Goal: Task Accomplishment & Management: Complete application form

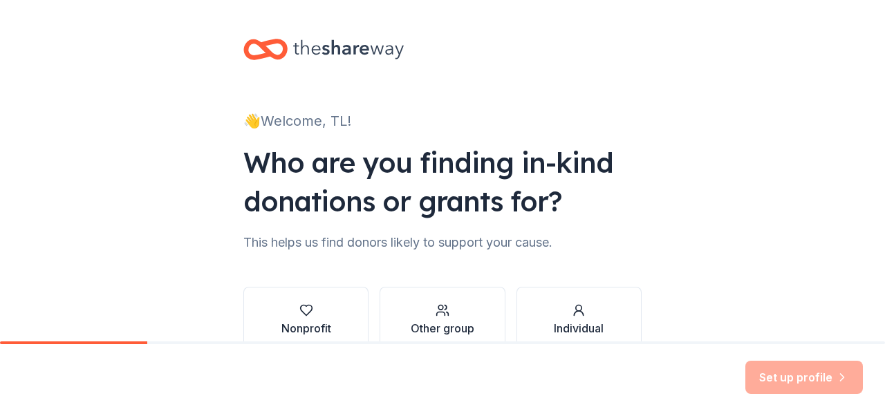
click at [209, 276] on div "👋 Welcome, TL! Who are you finding in-kind donations or grants for? This helps …" at bounding box center [442, 210] width 885 height 420
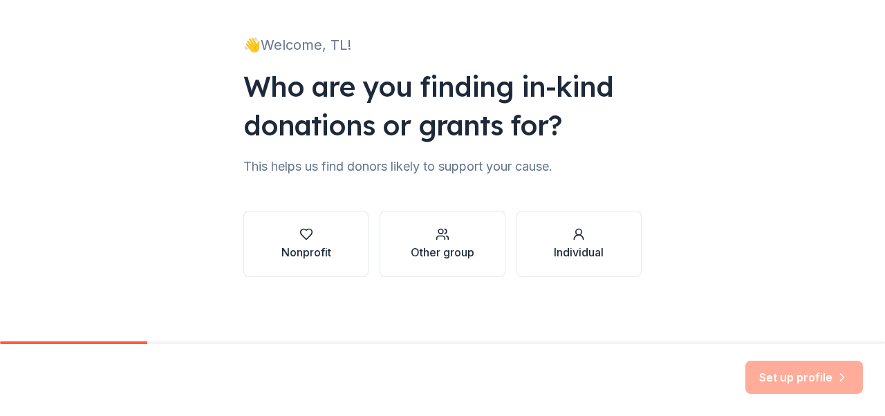
scroll to position [78, 0]
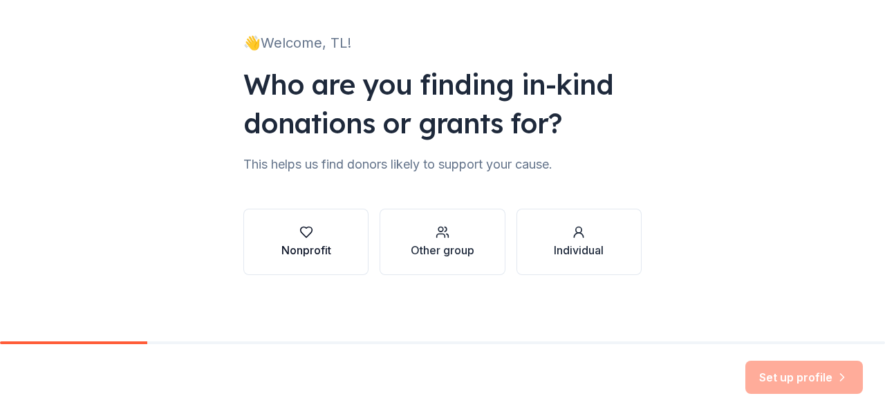
click at [302, 242] on div "Nonprofit" at bounding box center [306, 250] width 50 height 17
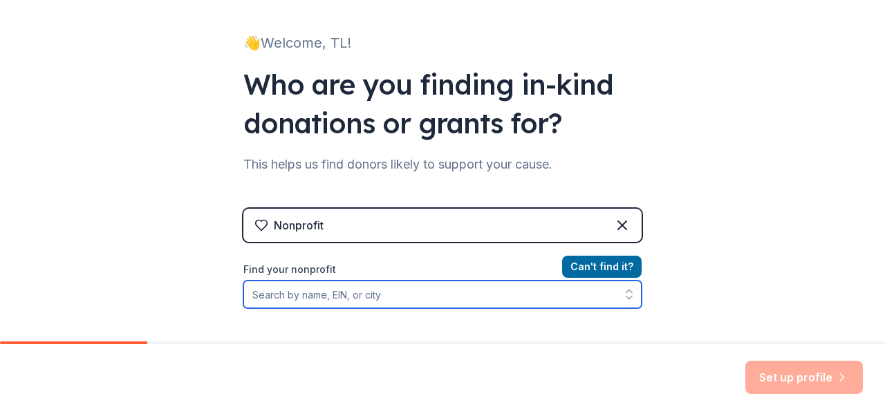
click at [277, 296] on input "Find your nonprofit" at bounding box center [442, 295] width 398 height 28
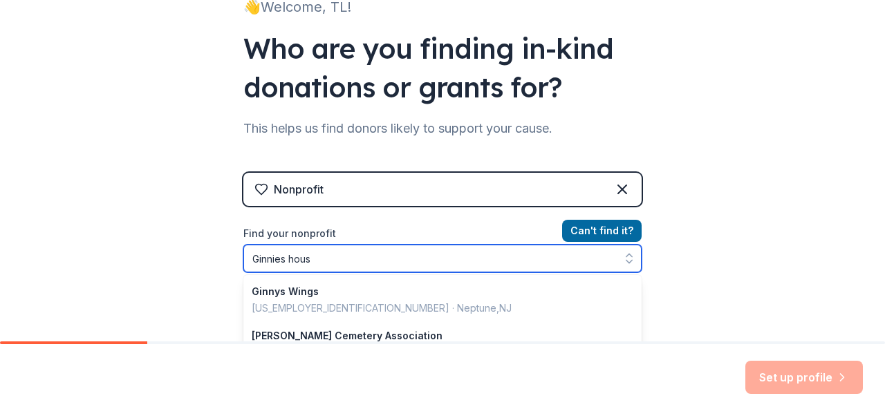
type input "Ginnies house"
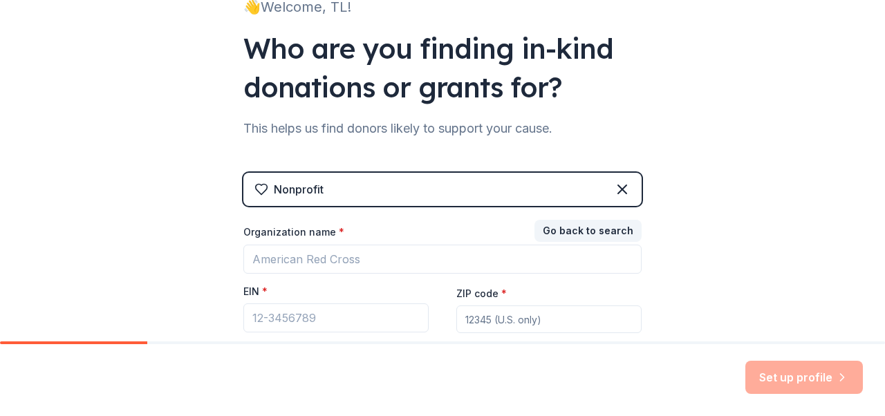
click at [211, 293] on div "👋 Welcome, TL! Who are you finding in-kind donations or grants for? This helps …" at bounding box center [442, 170] width 885 height 569
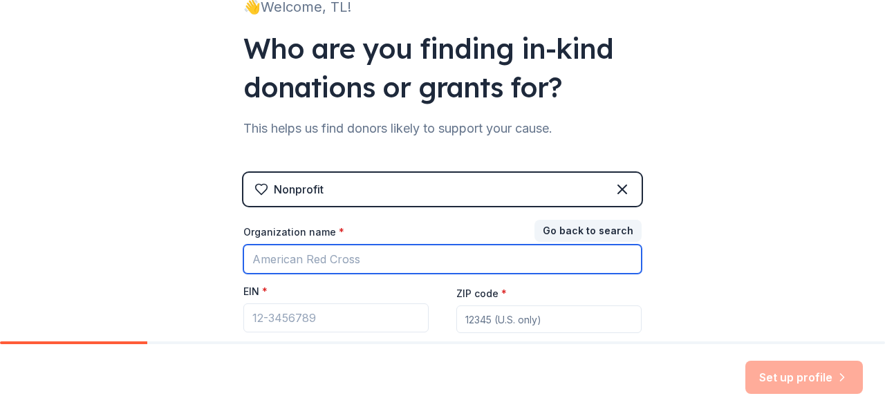
click at [271, 254] on input "Organization name *" at bounding box center [442, 259] width 398 height 29
type input "[PERSON_NAME]'s House"
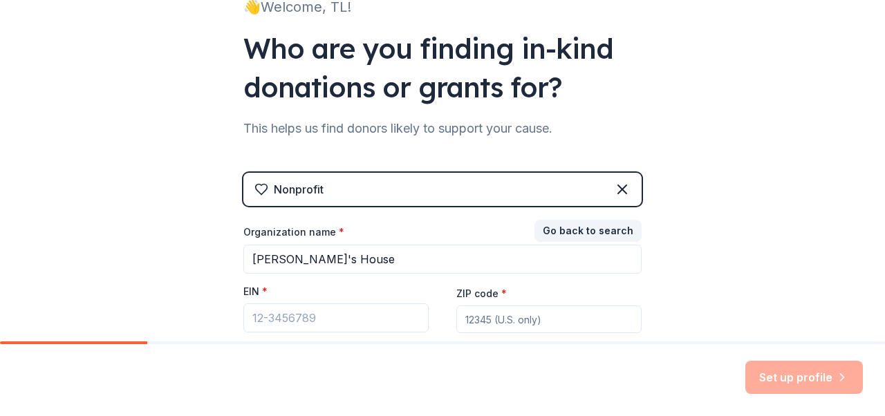
click at [472, 320] on input "ZIP code *" at bounding box center [548, 320] width 185 height 28
type input "07860"
click at [184, 258] on div "👋 Welcome, TL! Who are you finding in-kind donations or grants for? This helps …" at bounding box center [442, 170] width 885 height 569
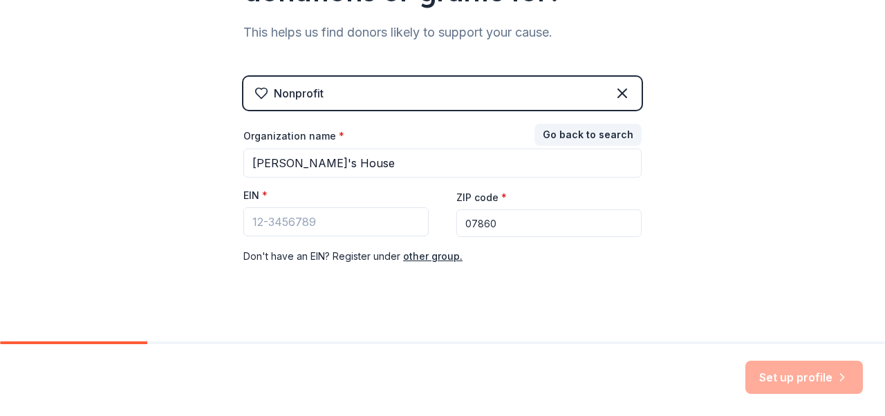
scroll to position [228, 0]
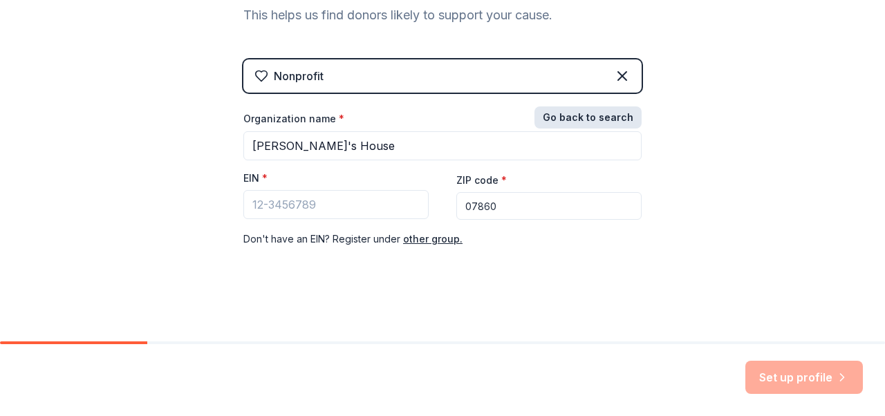
click at [553, 119] on button "Go back to search" at bounding box center [588, 118] width 107 height 22
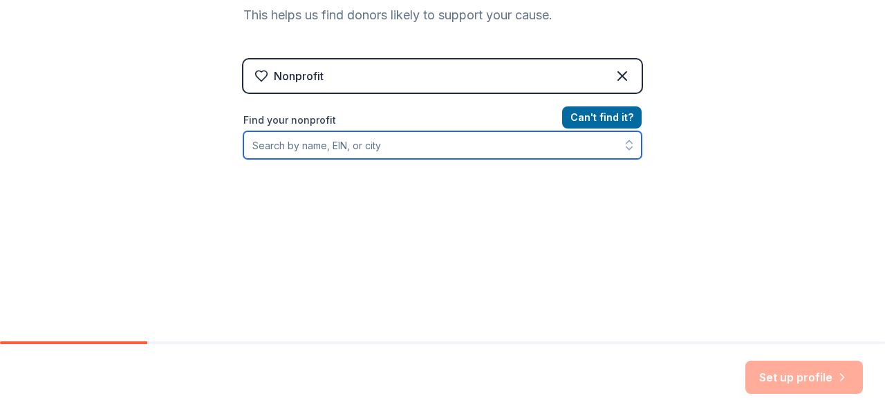
click at [346, 147] on input "Find your nonprofit" at bounding box center [442, 145] width 398 height 28
type input "Ginnies"
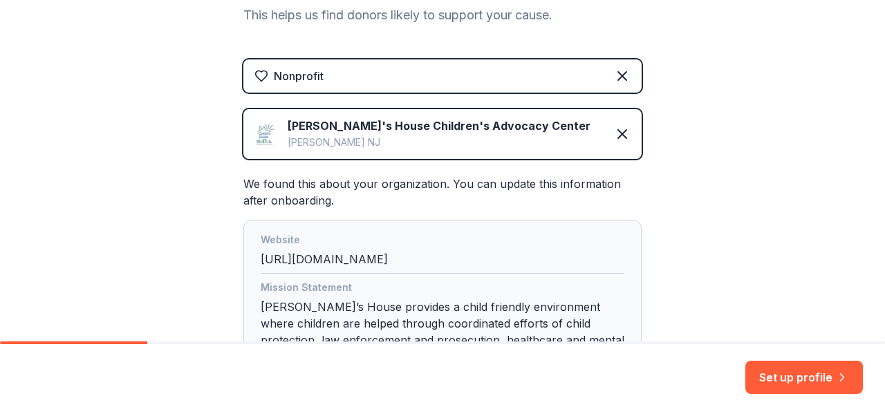
click at [214, 231] on div "👋 Welcome, TL! Who are you finding in-kind donations or grants for? This helps …" at bounding box center [442, 132] width 885 height 721
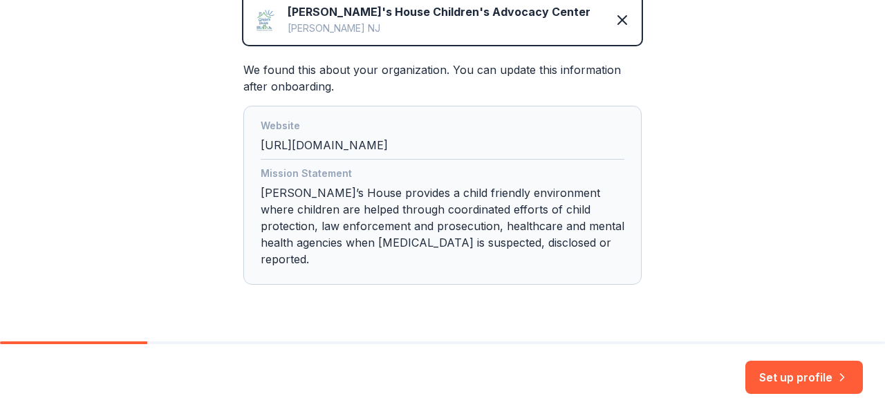
scroll to position [362, 0]
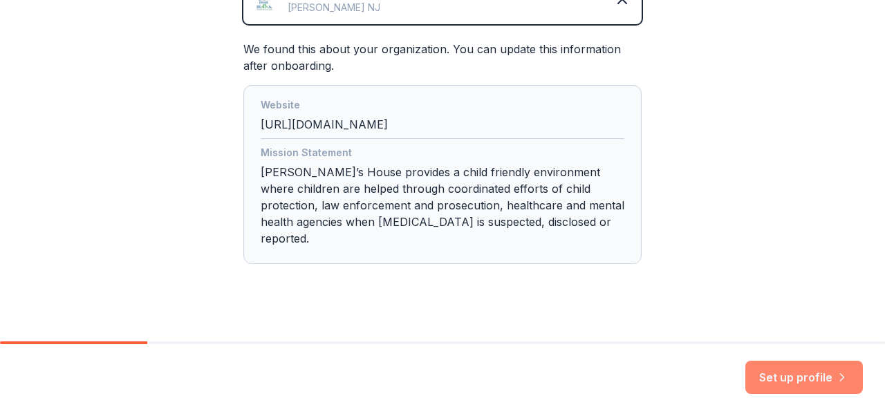
click at [784, 371] on button "Set up profile" at bounding box center [805, 377] width 118 height 33
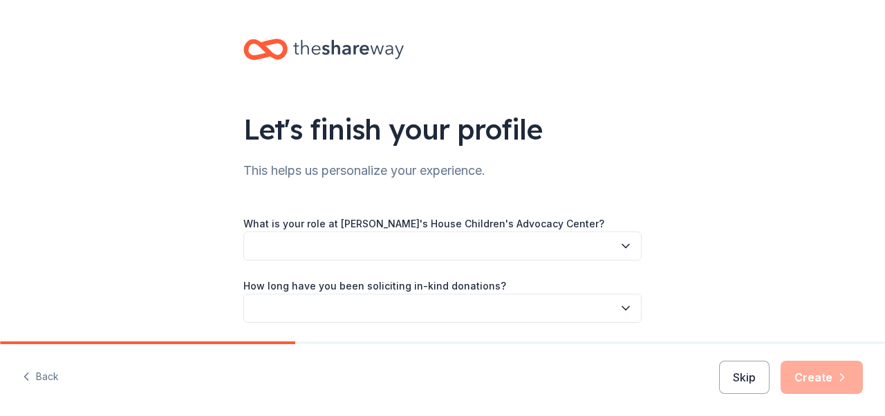
click at [251, 245] on button "button" at bounding box center [442, 246] width 398 height 29
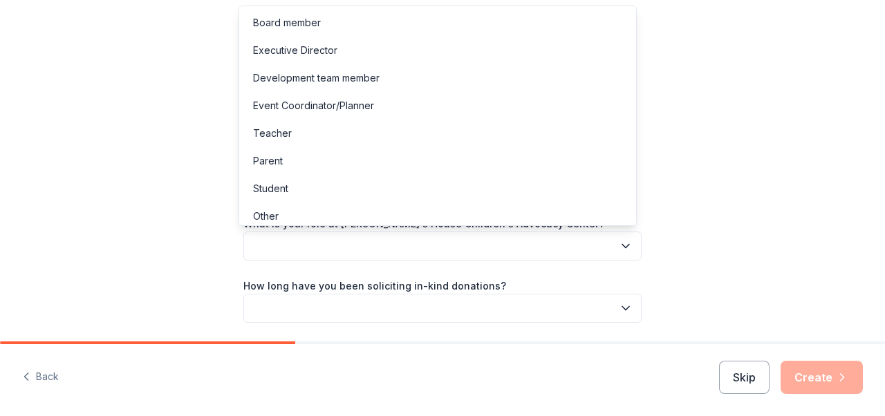
scroll to position [8, 0]
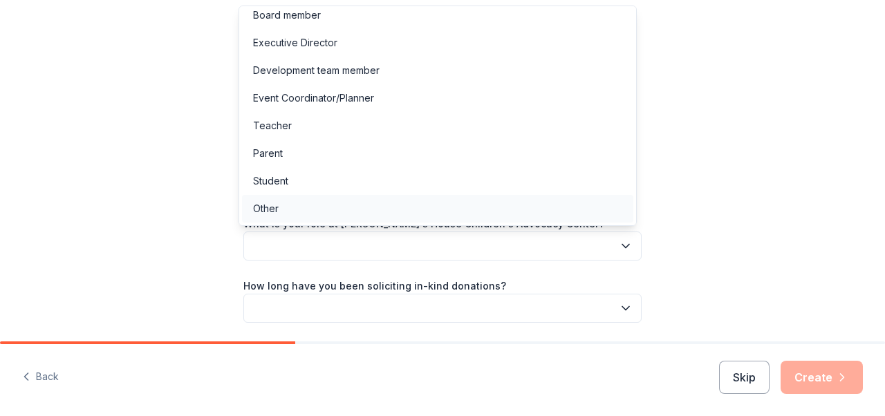
click at [260, 210] on div "Other" at bounding box center [266, 209] width 26 height 17
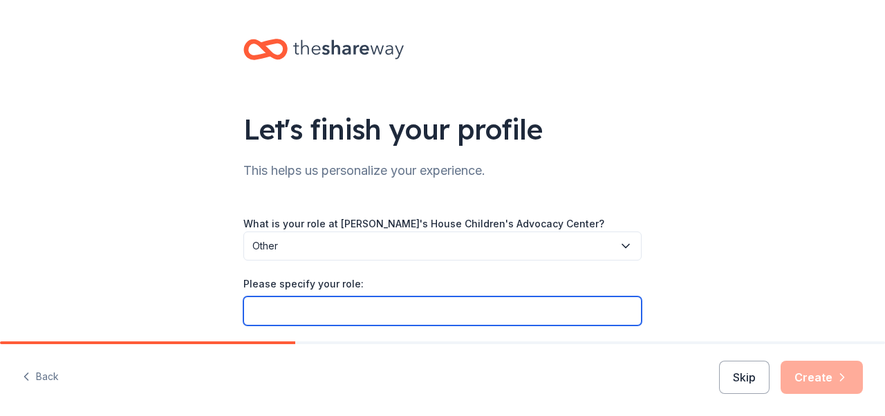
click at [263, 311] on input "Please specify your role:" at bounding box center [442, 311] width 398 height 29
type input "Auction coordinator volunteer for fundraising event"
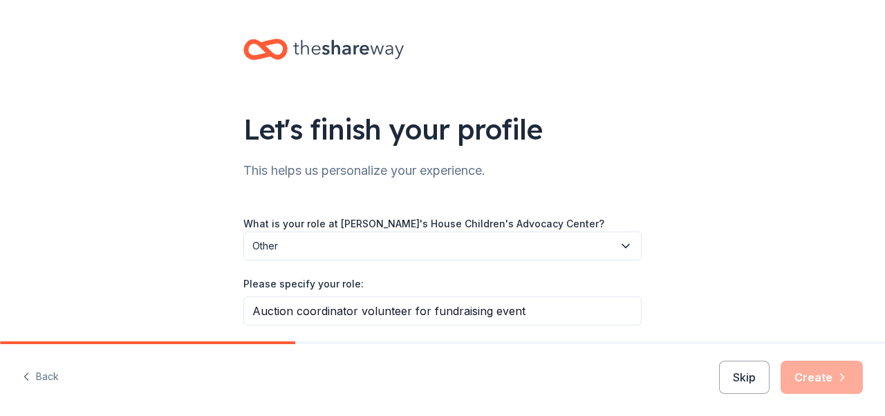
click at [708, 315] on div "Let's finish your profile This helps us personalize your experience. What is yo…" at bounding box center [442, 258] width 885 height 517
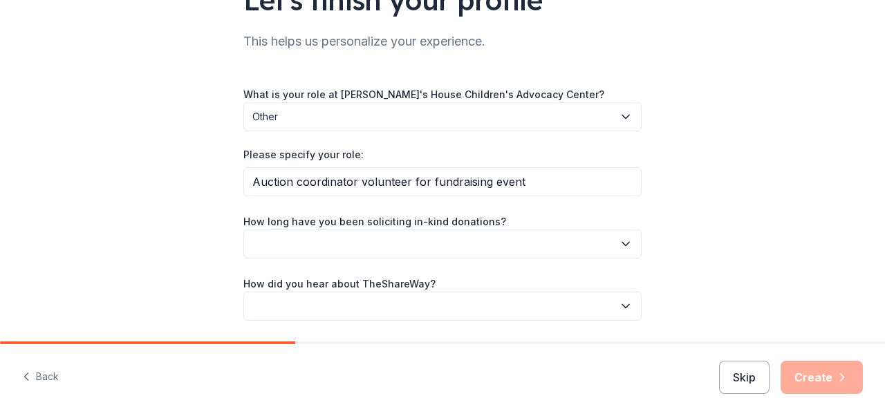
scroll to position [174, 0]
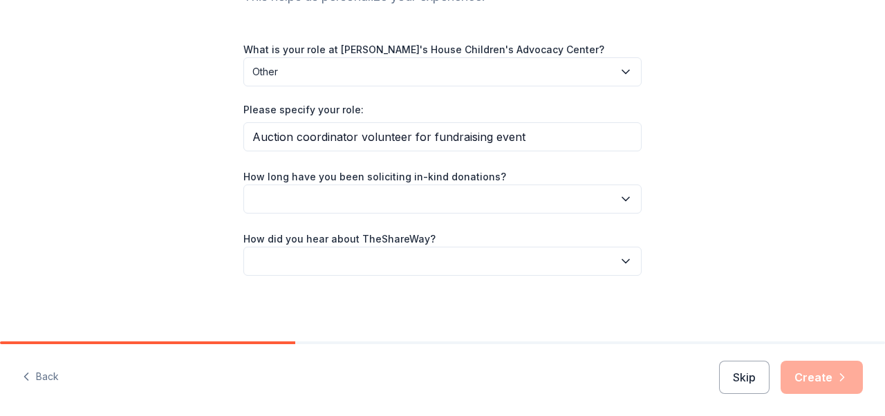
click at [270, 195] on button "button" at bounding box center [442, 199] width 398 height 29
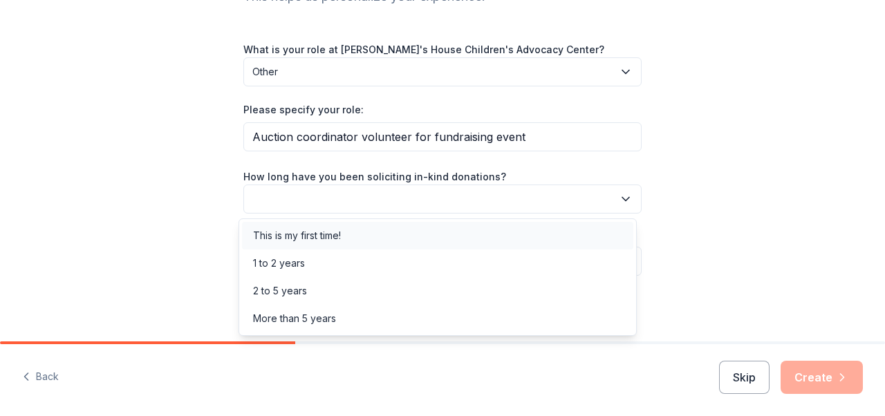
click at [272, 232] on div "This is my first time!" at bounding box center [297, 236] width 88 height 17
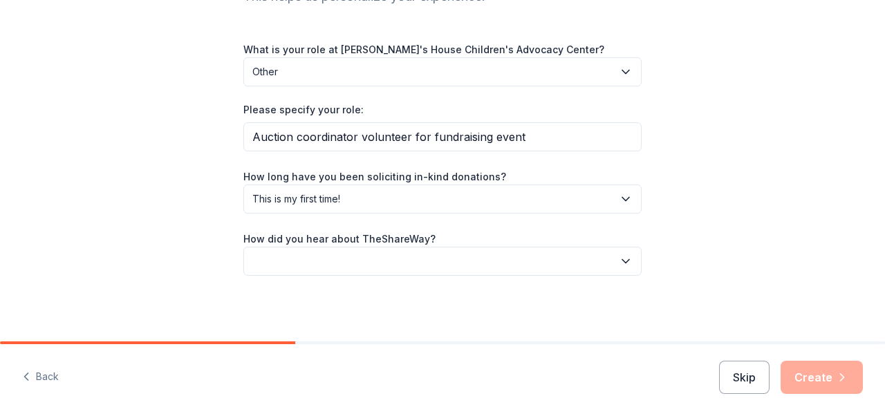
click at [279, 255] on button "button" at bounding box center [442, 261] width 398 height 29
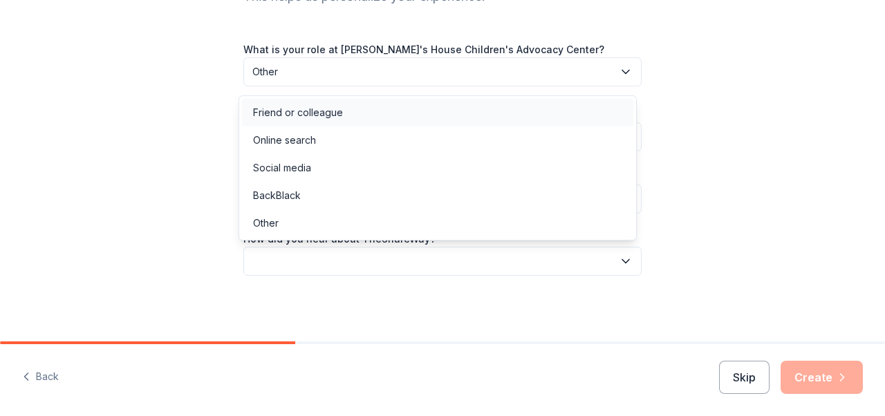
click at [261, 111] on div "Friend or colleague" at bounding box center [298, 112] width 90 height 17
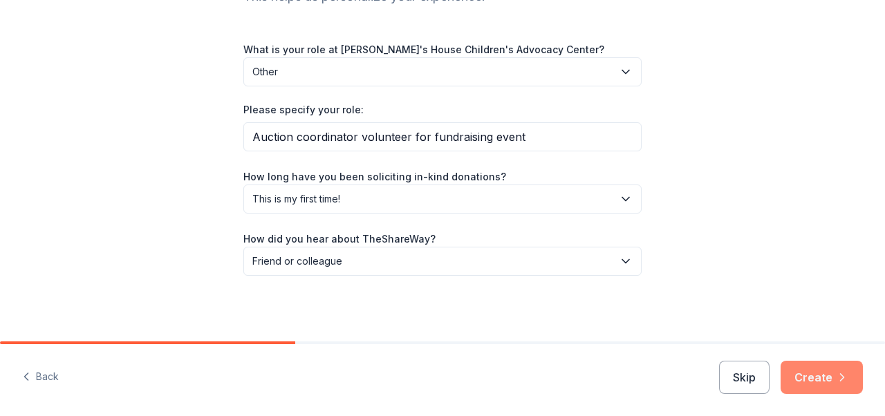
click at [808, 375] on button "Create" at bounding box center [822, 377] width 82 height 33
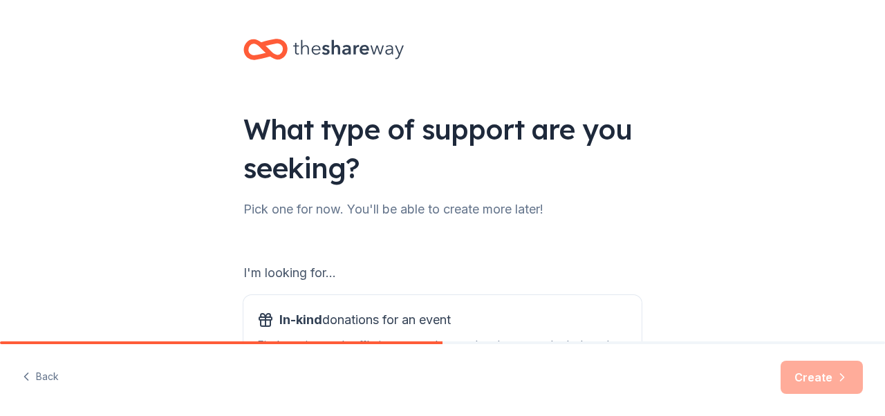
click at [184, 267] on div "What type of support are you seeking? Pick one for now. You'll be able to creat…" at bounding box center [442, 279] width 885 height 558
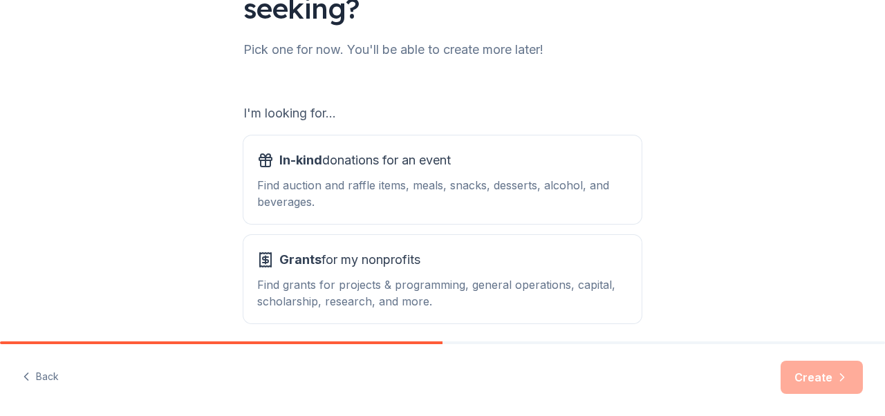
scroll to position [133, 0]
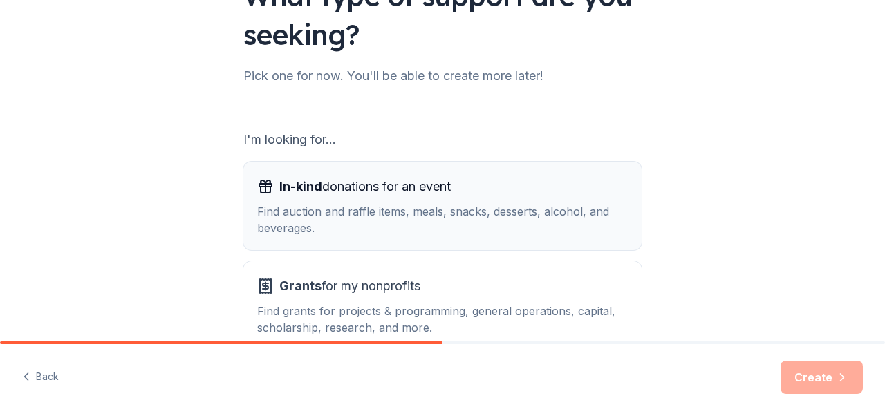
click at [342, 213] on div "Find auction and raffle items, meals, snacks, desserts, alcohol, and beverages." at bounding box center [442, 219] width 371 height 33
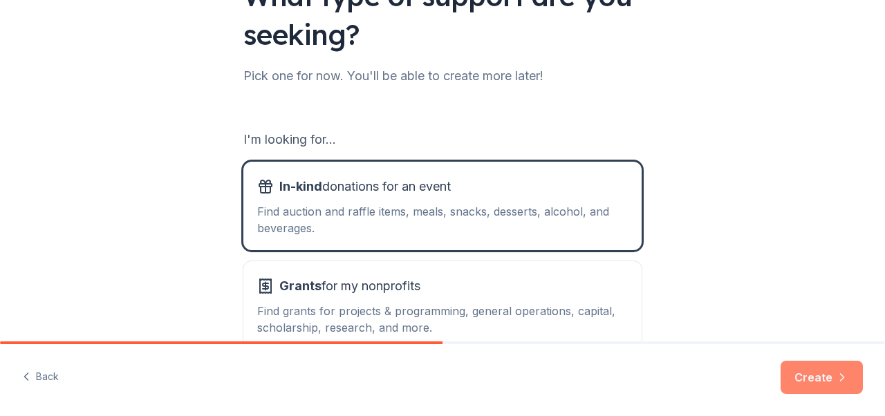
click at [801, 376] on button "Create" at bounding box center [822, 377] width 82 height 33
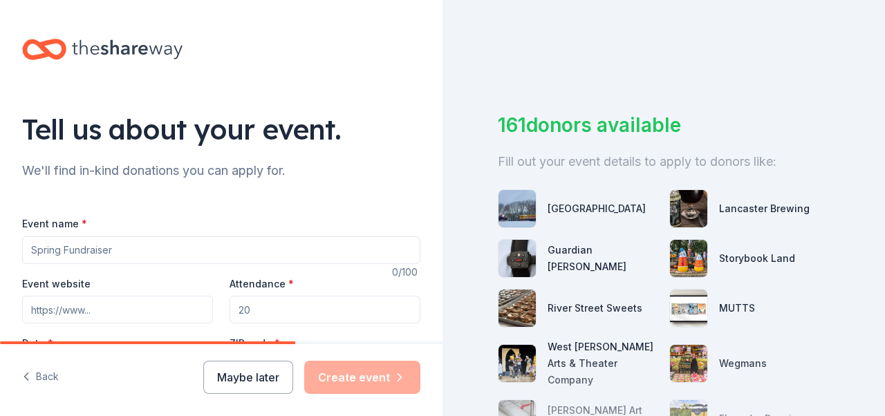
click at [83, 253] on input "Event name *" at bounding box center [221, 251] width 398 height 28
click at [32, 250] on input "Gala - Enchanted Forest Gala" at bounding box center [221, 251] width 398 height 28
type input "Fundraising Gala - Enchanted Forest Gala"
click at [256, 311] on input "Attendance *" at bounding box center [325, 310] width 191 height 28
drag, startPoint x: 256, startPoint y: 311, endPoint x: 222, endPoint y: 311, distance: 33.9
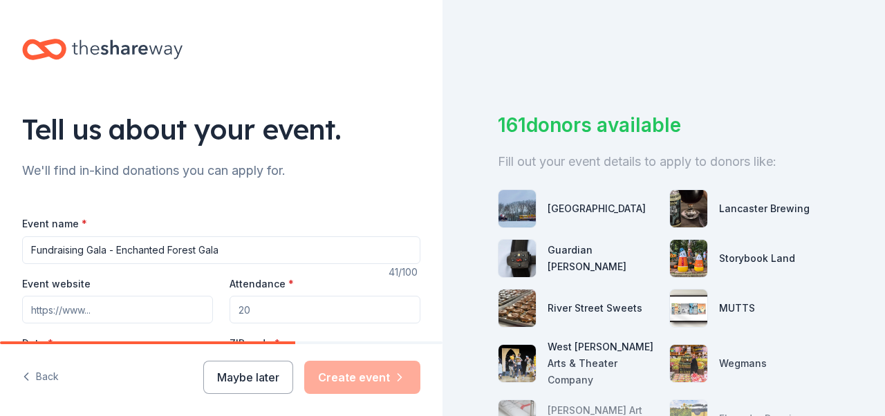
click at [222, 311] on div "Event website Attendance * Date * Pick a date ZIP code * 07860" at bounding box center [221, 329] width 398 height 109
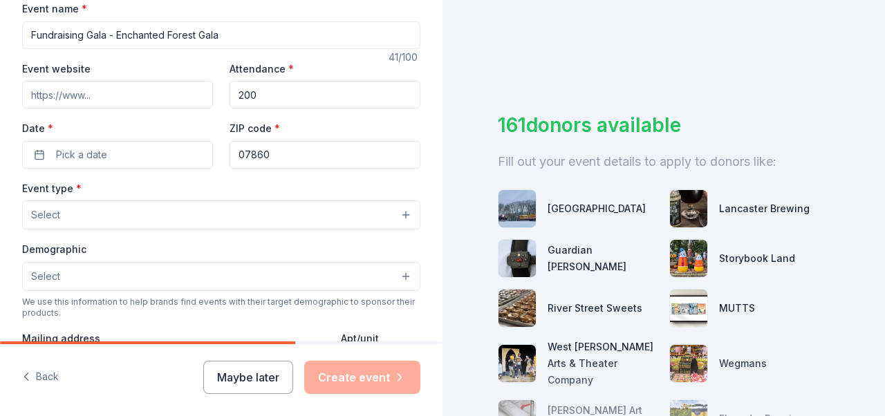
scroll to position [214, 0]
type input "200"
click at [73, 155] on span "Pick a date" at bounding box center [81, 155] width 51 height 17
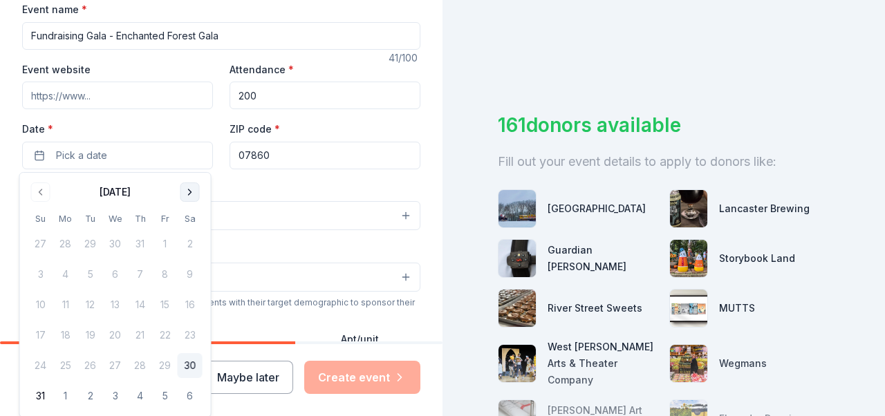
click at [191, 192] on button "Go to next month" at bounding box center [190, 192] width 19 height 19
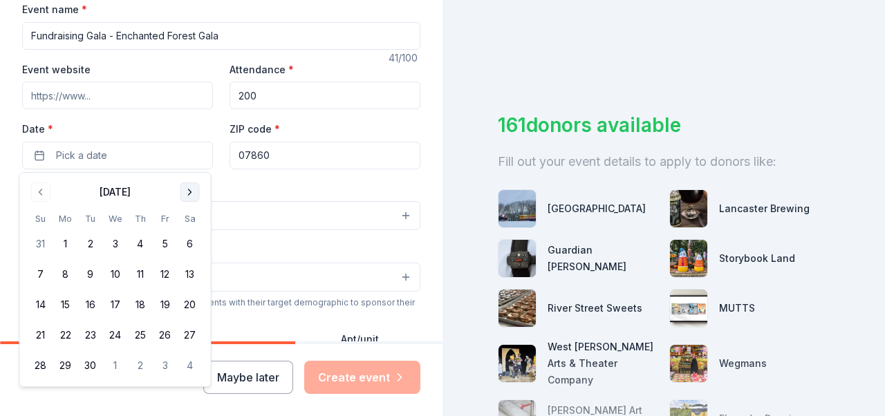
click at [191, 192] on button "Go to next month" at bounding box center [190, 192] width 19 height 19
click at [196, 306] on button "15" at bounding box center [190, 305] width 25 height 25
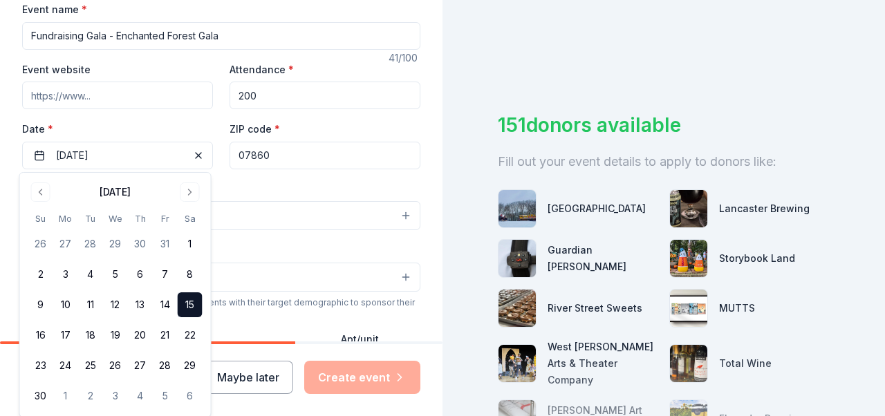
click at [177, 131] on label "Date *" at bounding box center [117, 129] width 191 height 14
click at [177, 142] on button "[DATE]" at bounding box center [117, 156] width 191 height 28
click at [239, 189] on div "Event type * Select" at bounding box center [221, 206] width 398 height 50
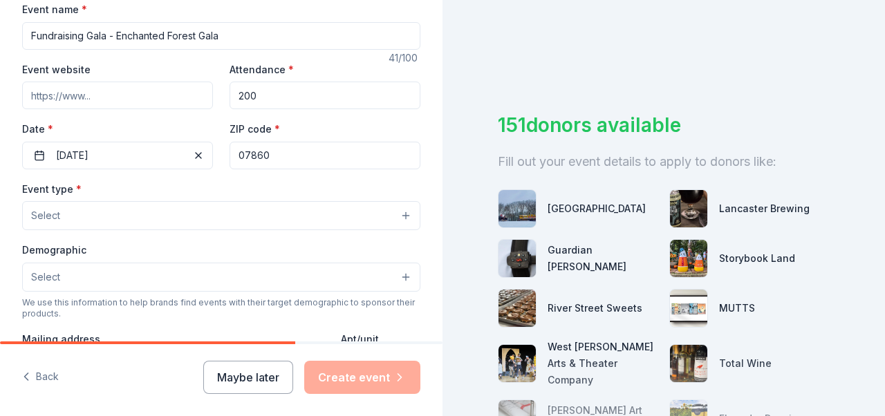
click at [129, 210] on button "Select" at bounding box center [221, 215] width 398 height 29
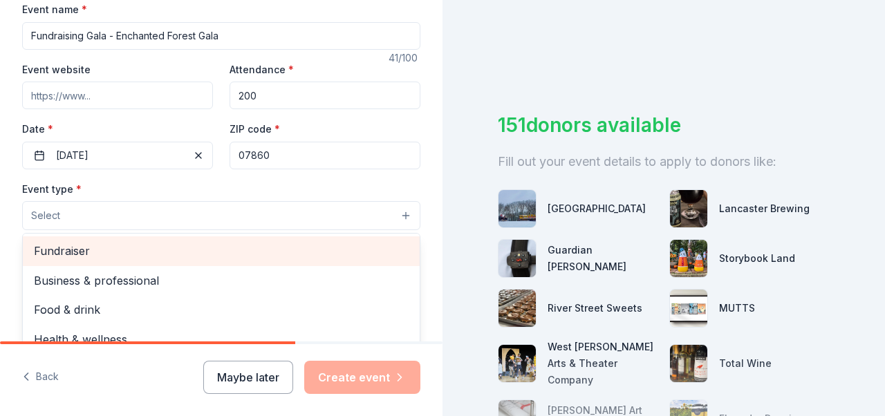
click at [105, 248] on span "Fundraiser" at bounding box center [221, 251] width 375 height 18
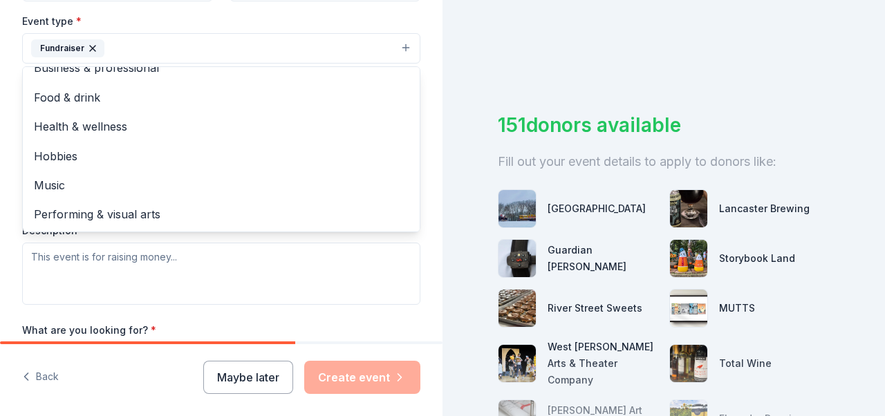
scroll to position [382, 0]
click at [3, 178] on div "Tell us about your event. We'll find in-kind donations you can apply for. Event…" at bounding box center [221, 79] width 443 height 922
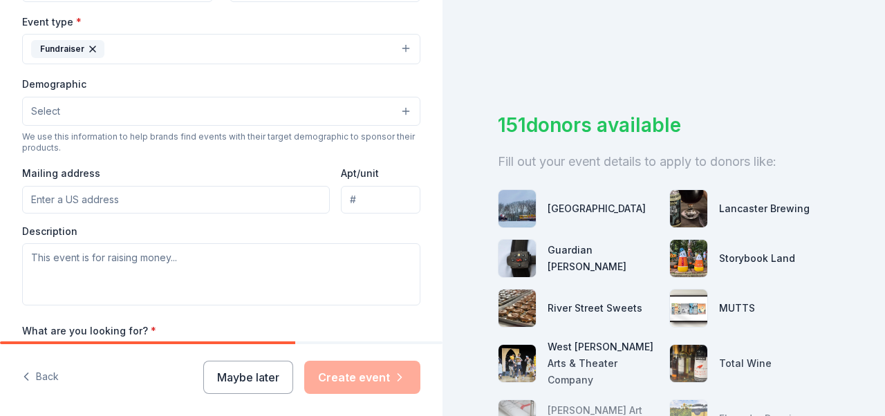
click at [49, 111] on span "Select" at bounding box center [45, 111] width 29 height 17
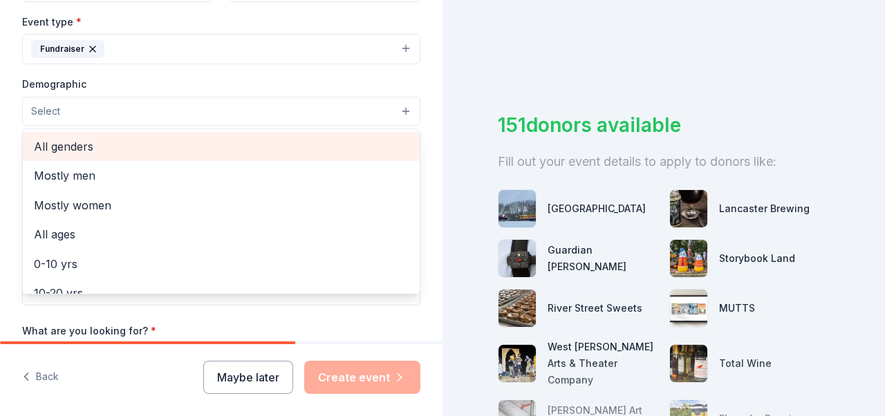
click at [267, 150] on span "All genders" at bounding box center [221, 147] width 375 height 18
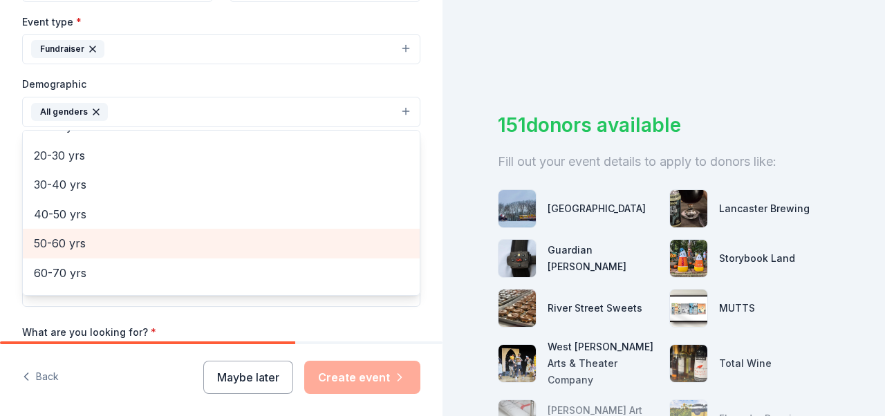
scroll to position [135, 0]
click at [49, 242] on span "50-60 yrs" at bounding box center [221, 248] width 375 height 18
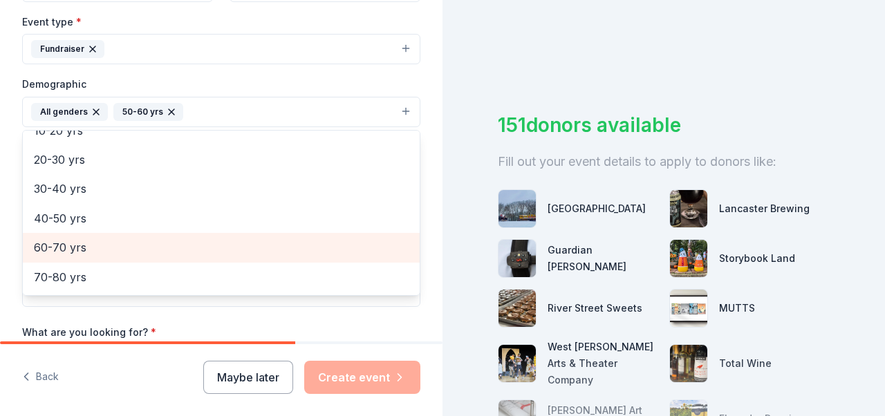
click at [46, 248] on span "60-70 yrs" at bounding box center [221, 248] width 375 height 18
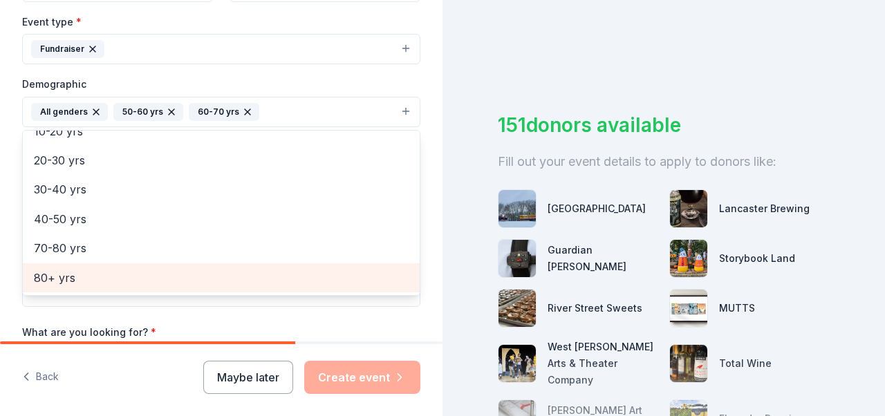
click at [46, 276] on span "80+ yrs" at bounding box center [221, 278] width 375 height 18
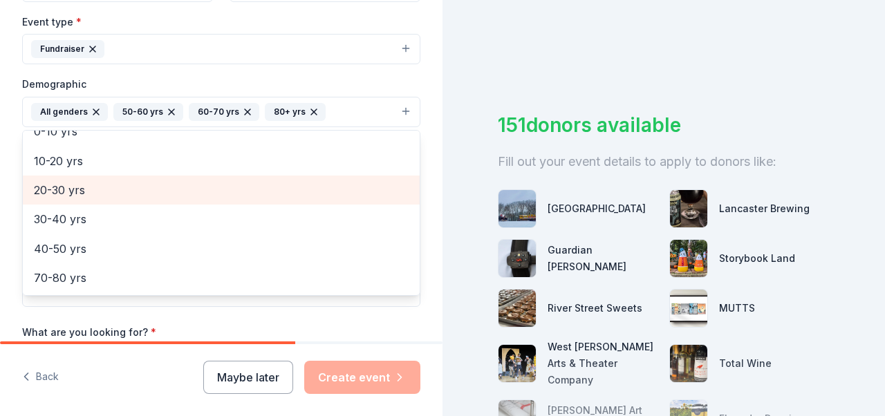
click at [42, 185] on span "20-30 yrs" at bounding box center [221, 190] width 375 height 18
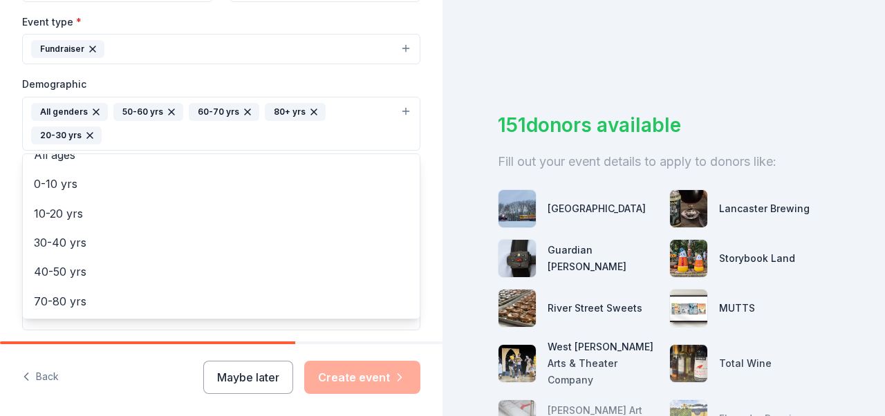
scroll to position [0, 0]
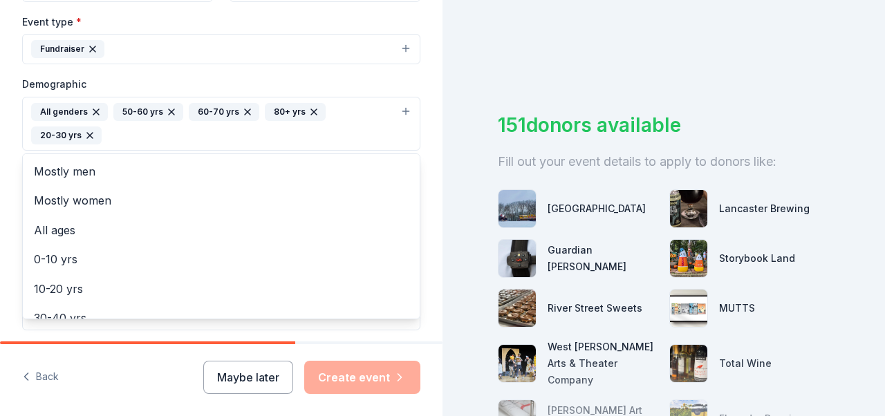
click at [10, 176] on div "Tell us about your event. We'll find in-kind donations you can apply for. Event…" at bounding box center [221, 91] width 443 height 947
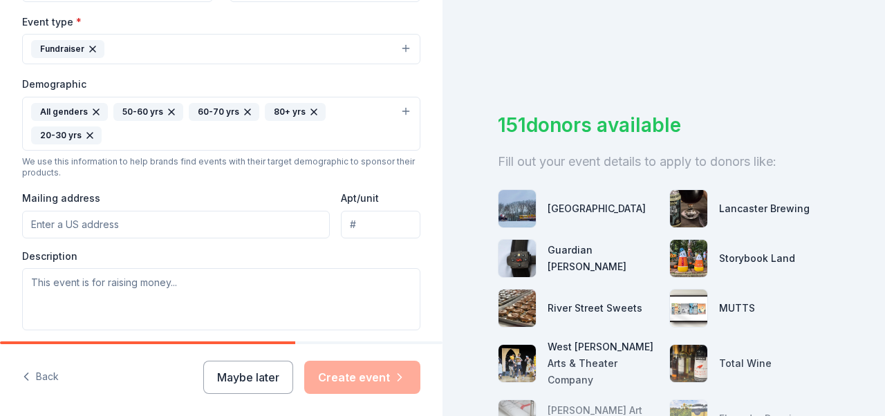
click at [44, 225] on input "Mailing address" at bounding box center [176, 225] width 308 height 28
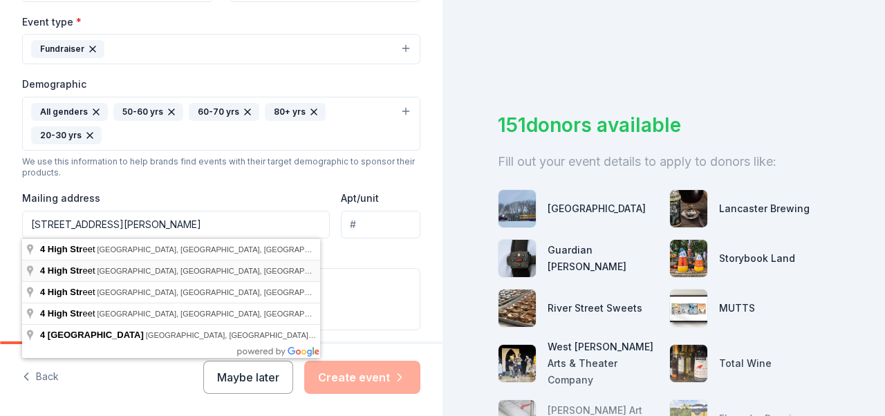
type input "[STREET_ADDRESS][PERSON_NAME]"
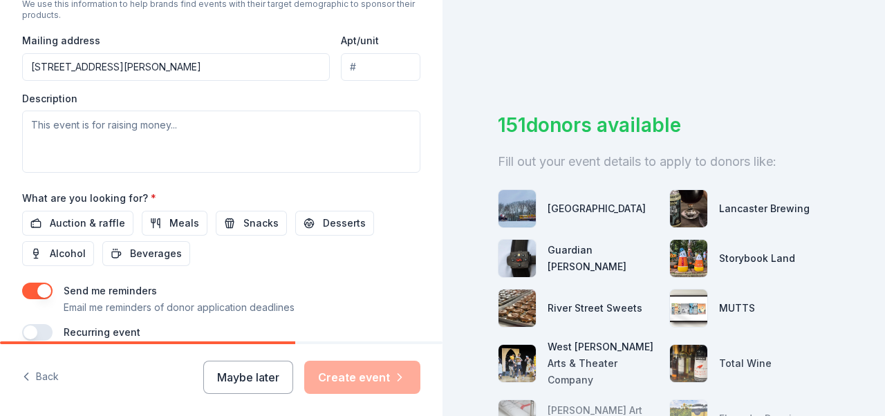
scroll to position [540, 0]
click at [59, 225] on span "Auction & raffle" at bounding box center [87, 222] width 75 height 17
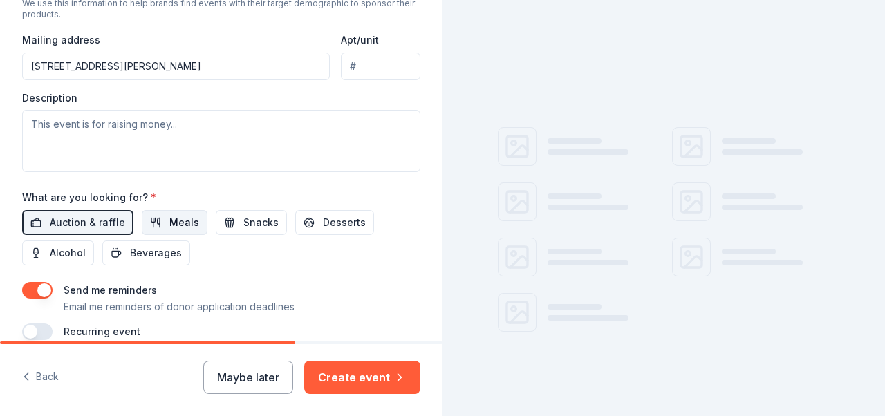
click at [161, 223] on button "Meals" at bounding box center [175, 222] width 66 height 25
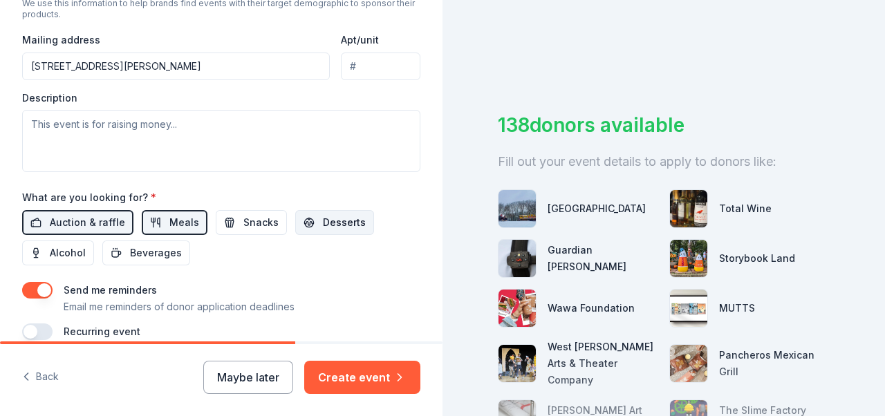
click at [323, 224] on span "Desserts" at bounding box center [344, 222] width 43 height 17
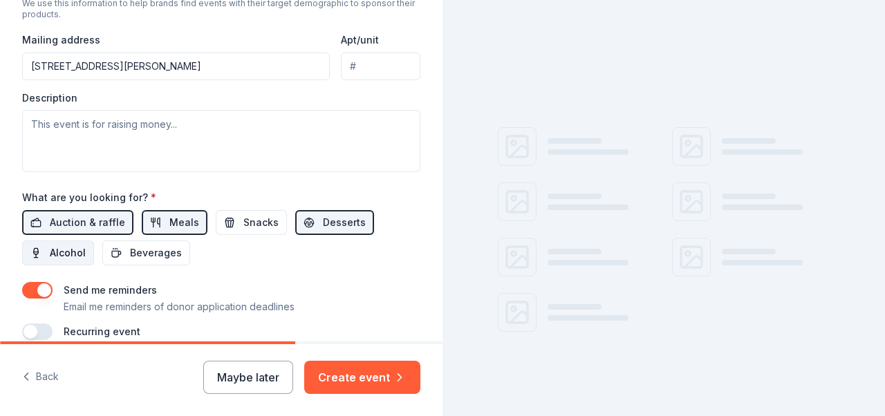
click at [75, 255] on span "Alcohol" at bounding box center [68, 253] width 36 height 17
click at [144, 259] on span "Beverages" at bounding box center [156, 253] width 52 height 17
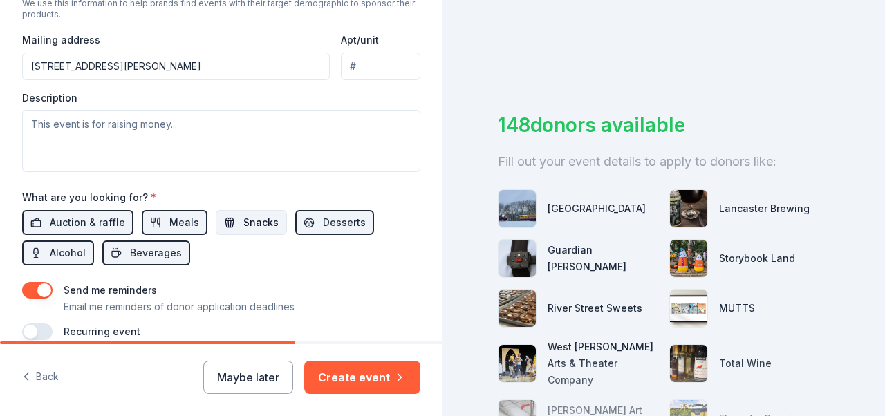
click at [243, 223] on span "Snacks" at bounding box center [260, 222] width 35 height 17
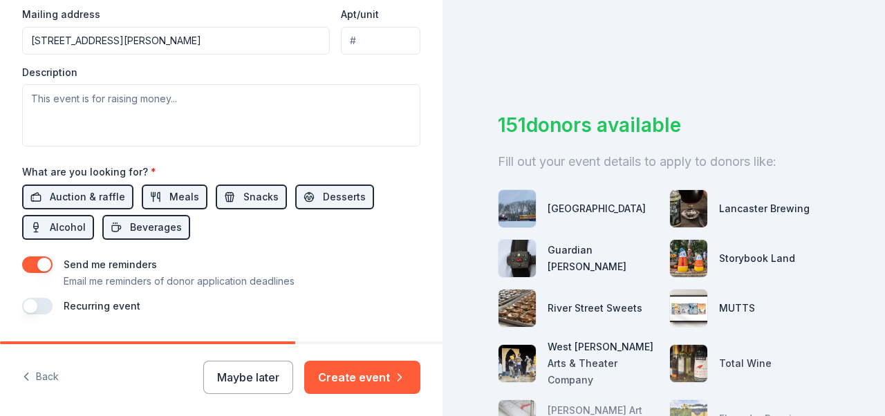
scroll to position [560, 0]
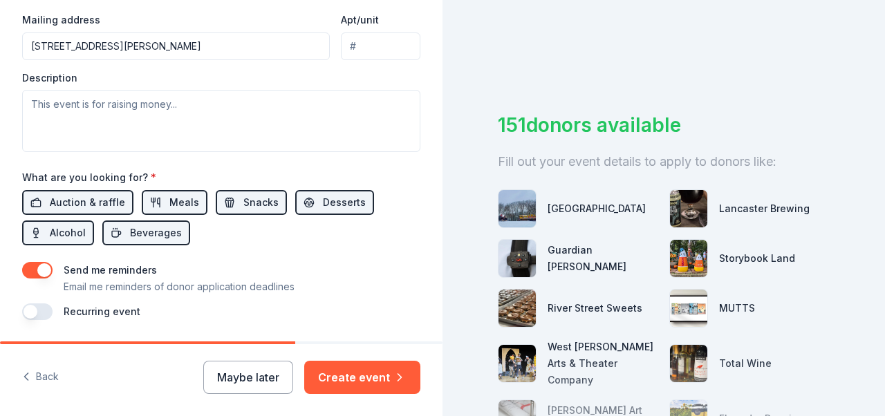
click at [35, 314] on button "button" at bounding box center [37, 312] width 30 height 17
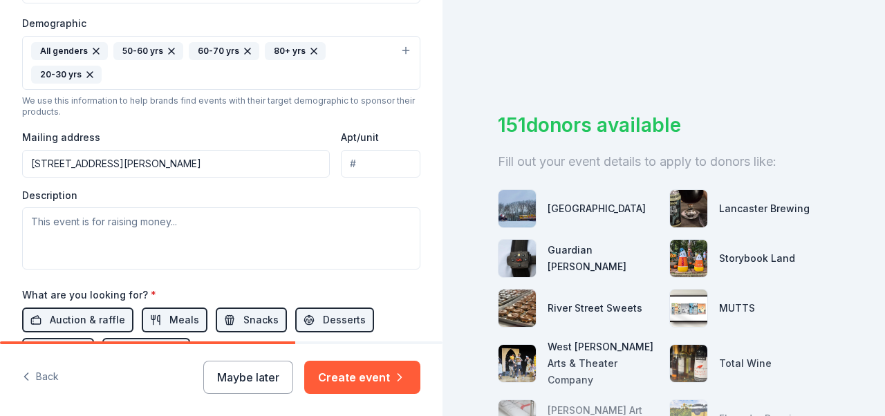
scroll to position [436, 0]
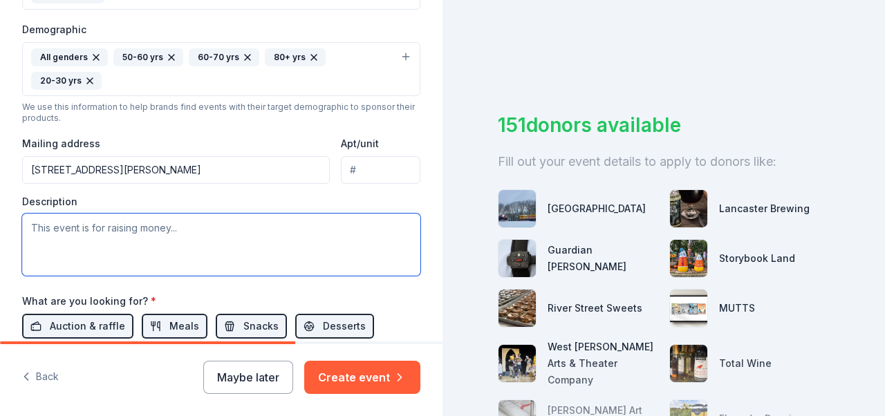
click at [113, 227] on textarea at bounding box center [221, 245] width 398 height 62
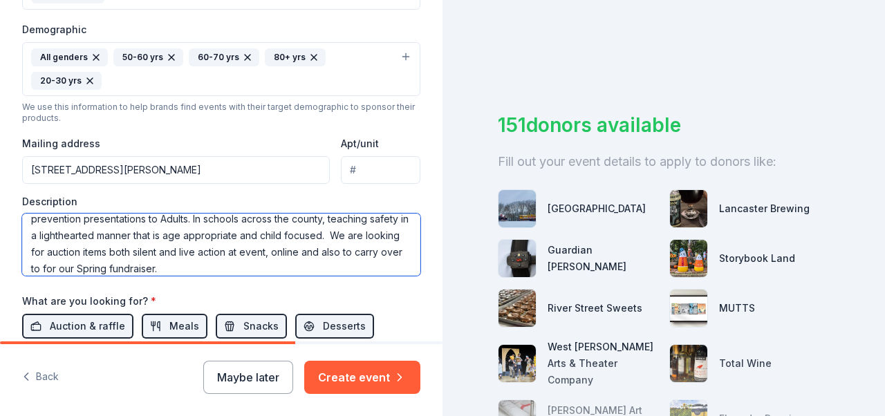
scroll to position [83, 0]
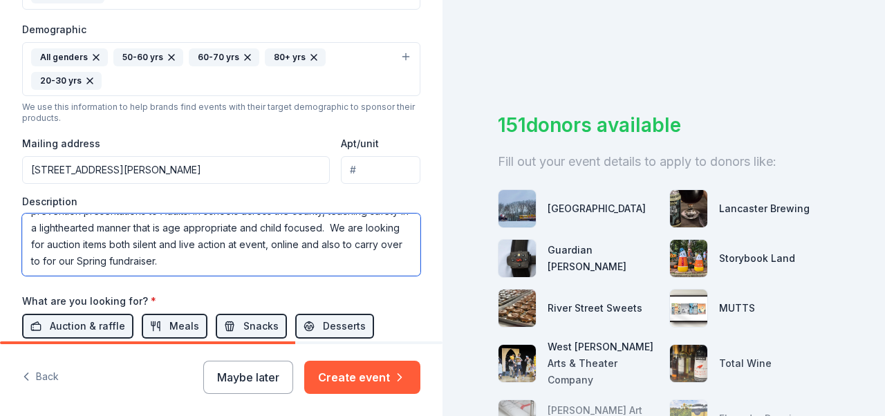
drag, startPoint x: 161, startPoint y: 268, endPoint x: 114, endPoint y: 265, distance: 47.2
click at [114, 265] on textarea "This event raises money for Trauma Therapy for Children clients who have had th…" at bounding box center [221, 245] width 398 height 62
click at [173, 261] on textarea "This event raises money for Trauma Therapy for Children clients who have had th…" at bounding box center [221, 245] width 398 height 62
click at [59, 261] on textarea "This event raises money for Trauma Therapy for Children clients who have had th…" at bounding box center [221, 245] width 398 height 62
drag, startPoint x: 216, startPoint y: 261, endPoint x: 266, endPoint y: 260, distance: 49.8
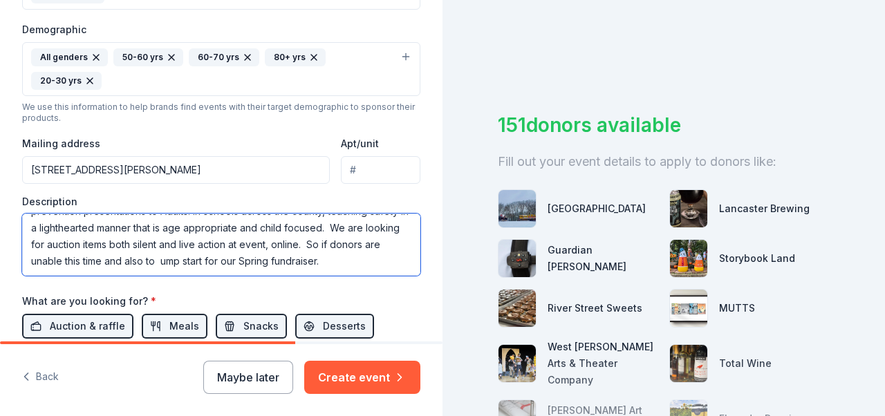
click at [266, 260] on textarea "This event raises money for Trauma Therapy for Children clients who have had th…" at bounding box center [221, 245] width 398 height 62
click at [285, 262] on textarea "This event raises money for Trauma Therapy for Children clients who have had th…" at bounding box center [221, 245] width 398 height 62
click at [109, 261] on textarea "This event raises money for Trauma Therapy for Children clients who have had th…" at bounding box center [221, 245] width 398 height 62
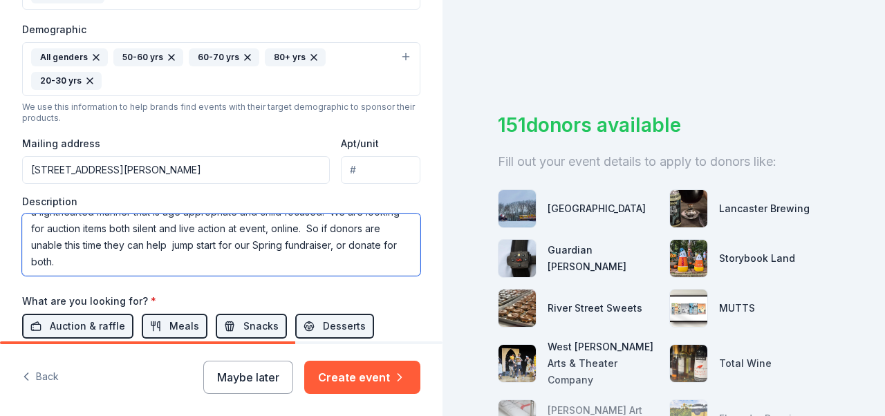
click at [239, 272] on textarea "This event raises money for Trauma Therapy for Children clients who have had th…" at bounding box center [221, 245] width 398 height 62
click at [223, 229] on textarea "This event raises money for Trauma Therapy for Children clients who have had th…" at bounding box center [221, 245] width 398 height 62
click at [265, 228] on textarea "This event raises money for Trauma Therapy for Children clients who have had th…" at bounding box center [221, 245] width 398 height 62
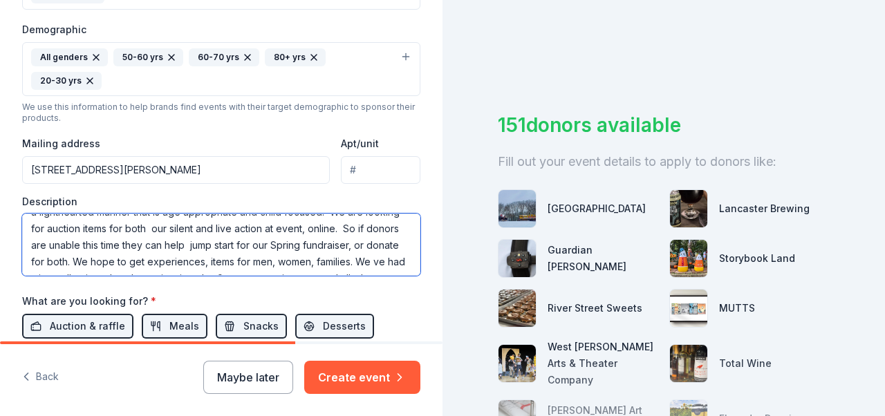
click at [356, 230] on textarea "This event raises money for Trauma Therapy for Children clients who have had th…" at bounding box center [221, 245] width 398 height 62
click at [73, 246] on textarea "This event raises money for Trauma Therapy for Children clients who have had th…" at bounding box center [221, 245] width 398 height 62
drag, startPoint x: 160, startPoint y: 246, endPoint x: 151, endPoint y: 246, distance: 8.3
click at [151, 246] on textarea "This event raises money for Trauma Therapy for Children clients who have had th…" at bounding box center [221, 245] width 398 height 62
click at [154, 246] on textarea "This event raises money for Trauma Therapy for Children clients who have had th…" at bounding box center [221, 245] width 398 height 62
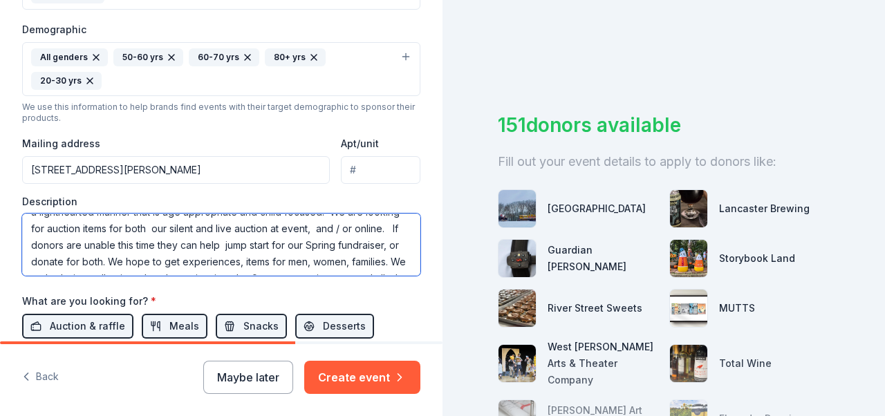
click at [264, 246] on textarea "This event raises money for Trauma Therapy for Children clients who have had th…" at bounding box center [221, 245] width 398 height 62
drag, startPoint x: 349, startPoint y: 246, endPoint x: 370, endPoint y: 246, distance: 20.7
click at [371, 246] on textarea "This event raises money for Trauma Therapy for Children clients who have had th…" at bounding box center [221, 245] width 398 height 62
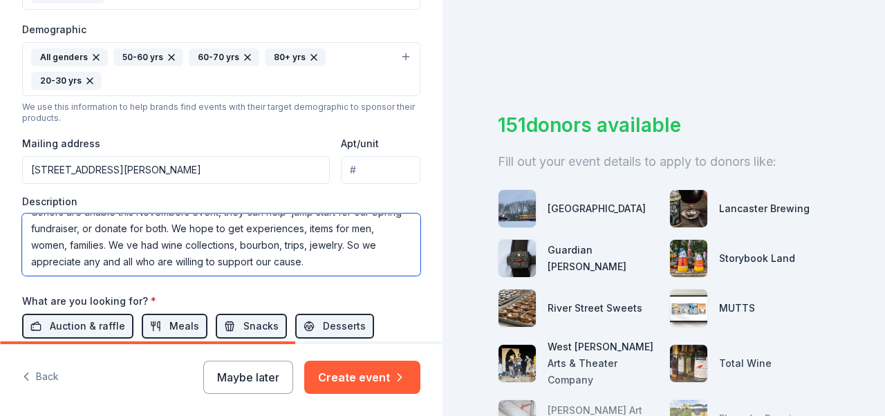
scroll to position [149, 0]
click at [140, 263] on textarea "This event raises money for Trauma Therapy for Children clients who have had th…" at bounding box center [221, 245] width 398 height 62
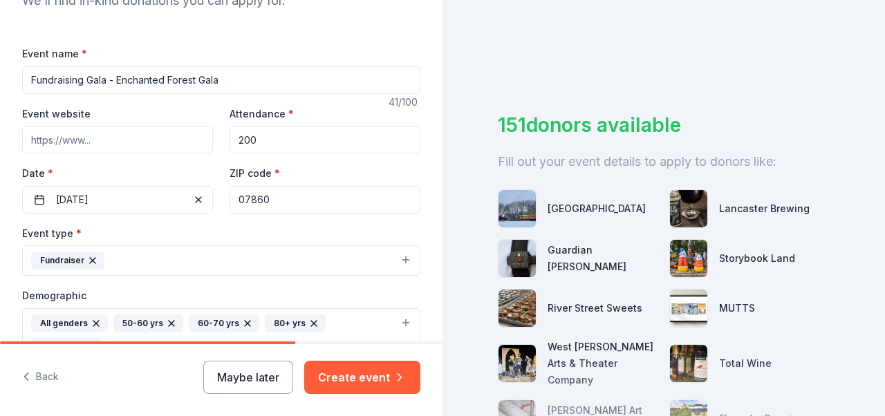
scroll to position [168, 0]
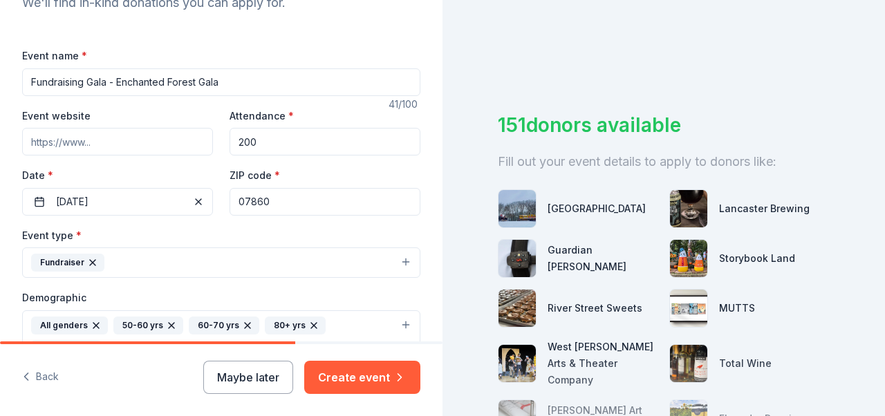
type textarea "This event raises money for Trauma Therapy for Children clients who have had th…"
click at [30, 80] on input "Fundraising Gala - Enchanted Forest Gala" at bounding box center [221, 82] width 398 height 28
click at [257, 83] on input "Annual Fundraising Gala - Enchanted Forest Gala" at bounding box center [221, 82] width 398 height 28
click at [151, 80] on input "Annual Fundraising Gala - Enchanted Forest Gala is this years theme" at bounding box center [221, 82] width 398 height 28
click at [258, 83] on input "Annual Fundraising Gala - "Enchanted Forest Gala is this years theme" at bounding box center [221, 82] width 398 height 28
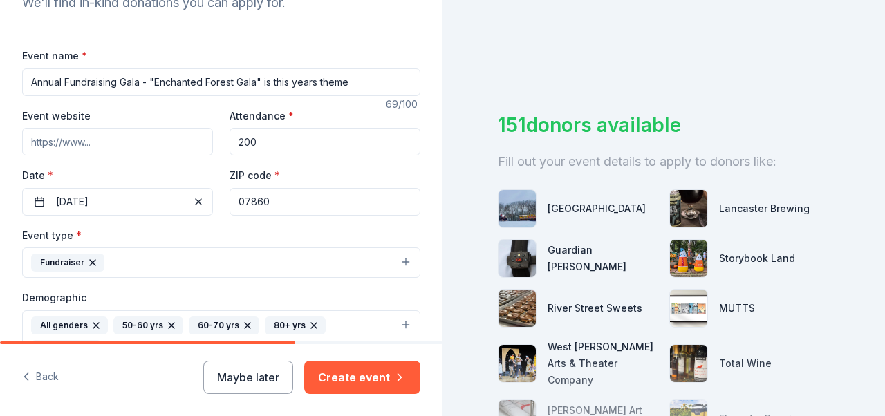
type input "Annual Fundraising Gala - "Enchanted Forest Gala" is this years theme"
click at [95, 144] on input "Event website" at bounding box center [117, 142] width 191 height 28
type input "[DOMAIN_NAME]"
click at [8, 136] on div "Tell us about your event. We'll find in-kind donations you can apply for. Event…" at bounding box center [221, 330] width 443 height 997
drag, startPoint x: 239, startPoint y: 142, endPoint x: 257, endPoint y: 142, distance: 18.0
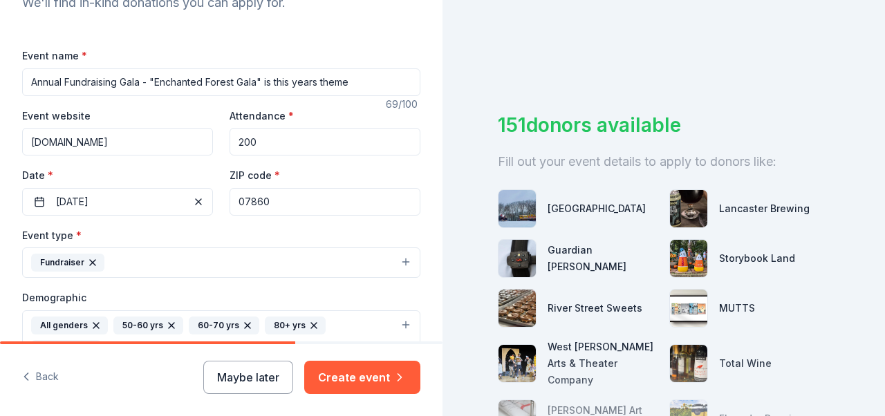
click at [257, 142] on input "200" at bounding box center [325, 142] width 191 height 28
type input "250"
click at [5, 155] on div "Tell us about your event. We'll find in-kind donations you can apply for. Event…" at bounding box center [221, 330] width 443 height 997
click at [4, 148] on div "Tell us about your event. We'll find in-kind donations you can apply for. Event…" at bounding box center [221, 330] width 443 height 997
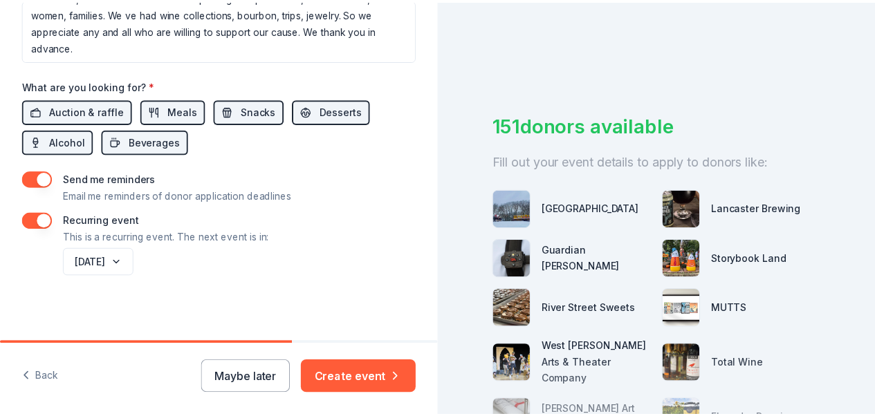
scroll to position [655, 0]
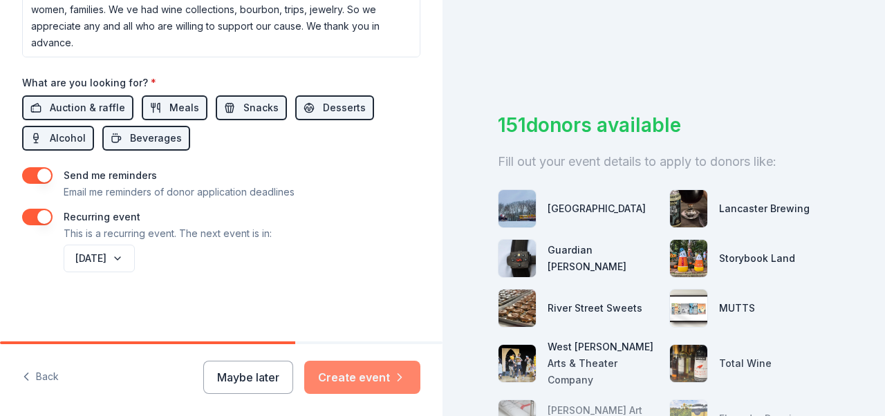
click at [351, 377] on button "Create event" at bounding box center [362, 377] width 116 height 33
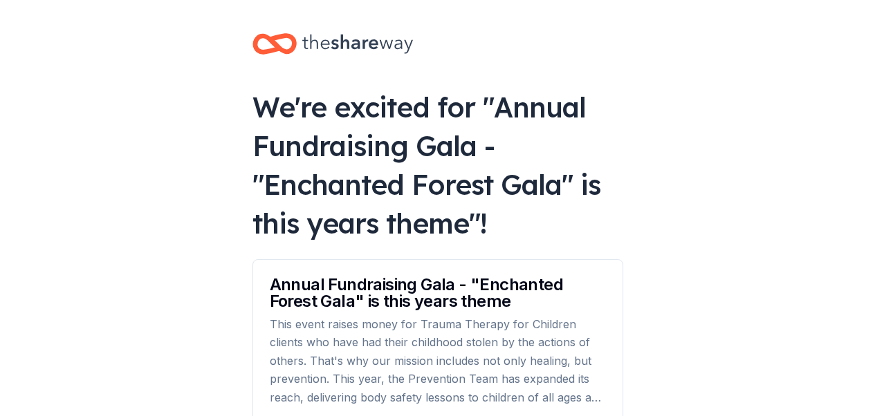
click at [213, 163] on body "We're excited for " Annual Fundraising Gala - "Enchanted Forest Gala" is this y…" at bounding box center [437, 208] width 875 height 416
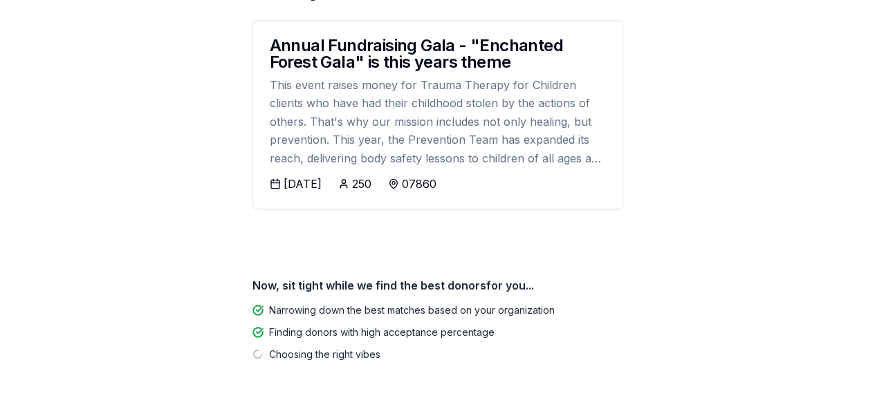
scroll to position [249, 0]
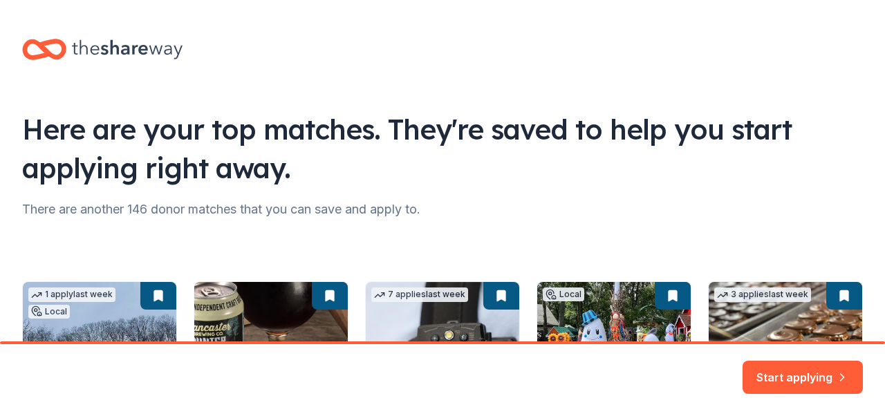
click at [561, 200] on div "There are another 146 donor matches that you can save and apply to." at bounding box center [442, 209] width 841 height 22
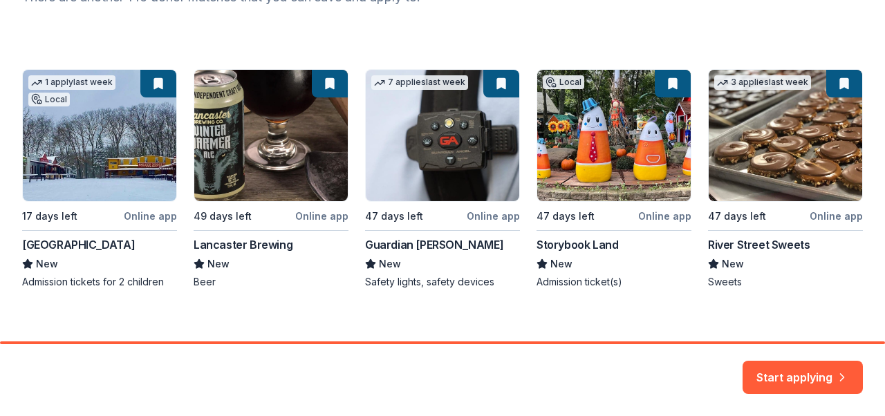
scroll to position [226, 0]
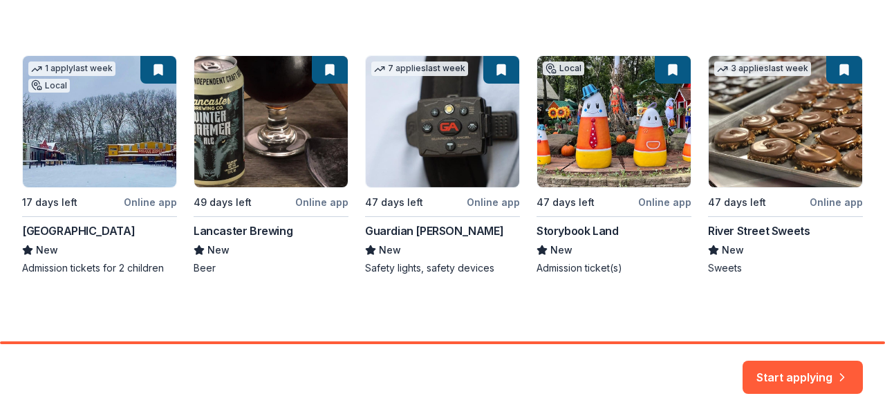
click at [159, 69] on div "1 apply last week Local 17 days left Online app Wild [GEOGRAPHIC_DATA] New Admi…" at bounding box center [442, 165] width 841 height 220
click at [156, 70] on div "1 apply last week Local 17 days left Online app Wild [GEOGRAPHIC_DATA] New Admi…" at bounding box center [442, 165] width 841 height 220
click at [772, 372] on button "Start applying" at bounding box center [803, 369] width 120 height 33
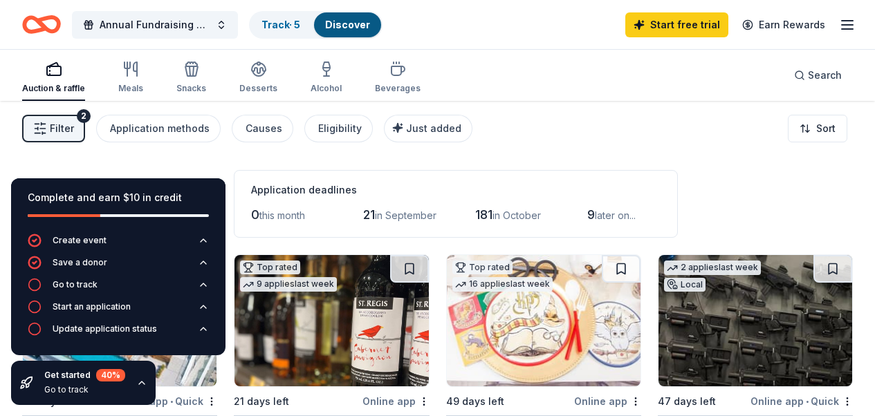
click at [548, 75] on div "Auction & raffle Meals Snacks Desserts Alcohol Beverages Search" at bounding box center [437, 75] width 831 height 51
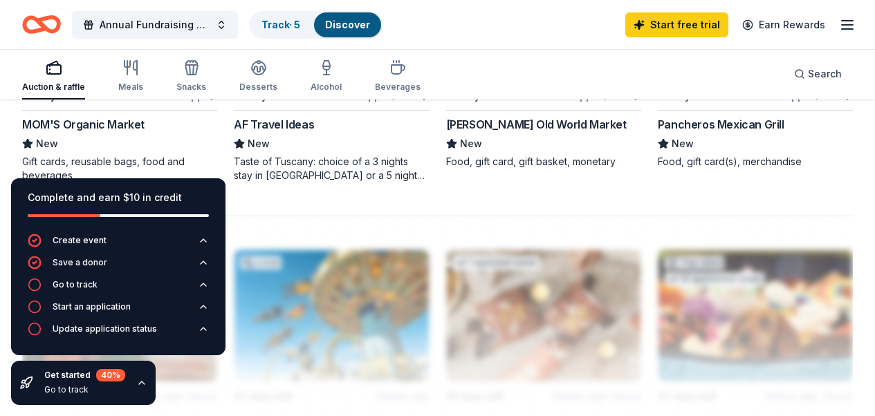
scroll to position [1411, 0]
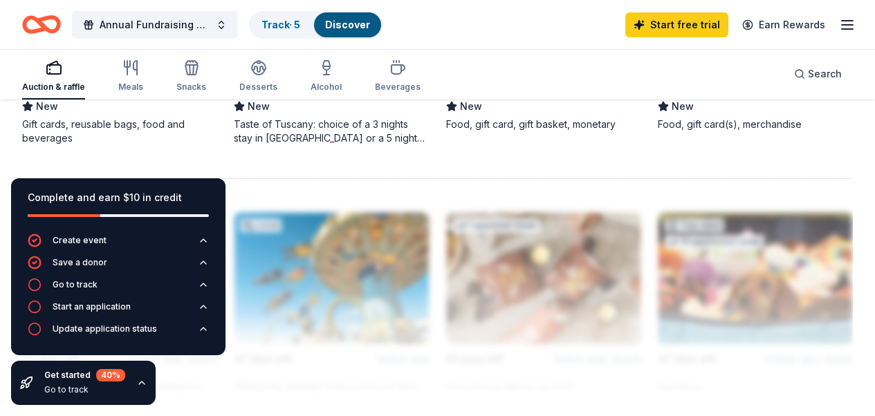
click at [328, 79] on div "Alcohol" at bounding box center [326, 75] width 31 height 33
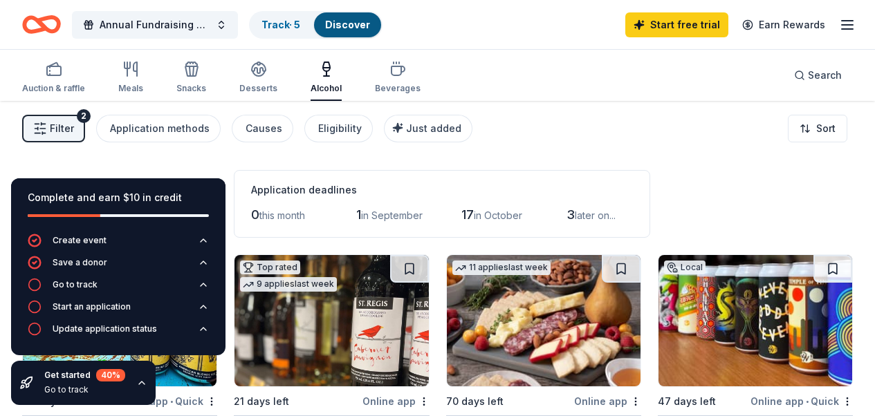
click at [526, 133] on div "Filter 2 Application methods Causes Eligibility Just added Sort" at bounding box center [437, 128] width 875 height 55
click at [397, 73] on icon "button" at bounding box center [397, 69] width 17 height 17
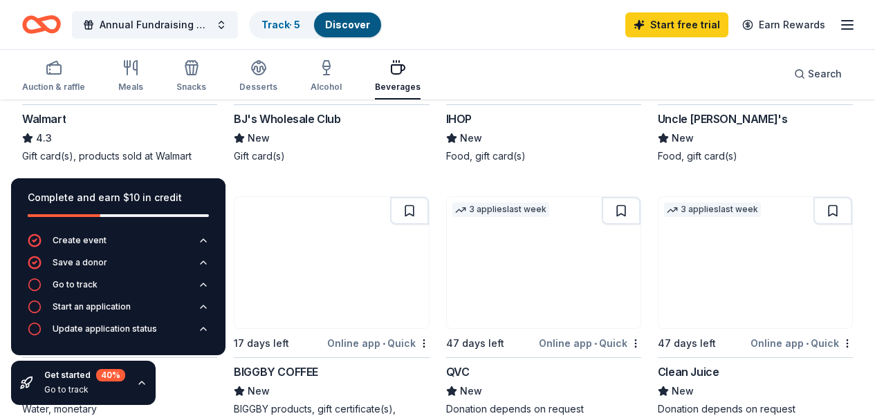
scroll to position [1107, 0]
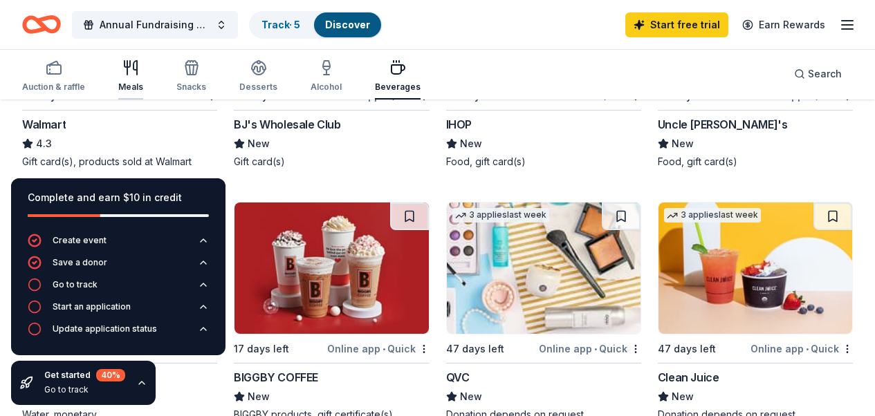
click at [139, 67] on icon "button" at bounding box center [130, 67] width 17 height 17
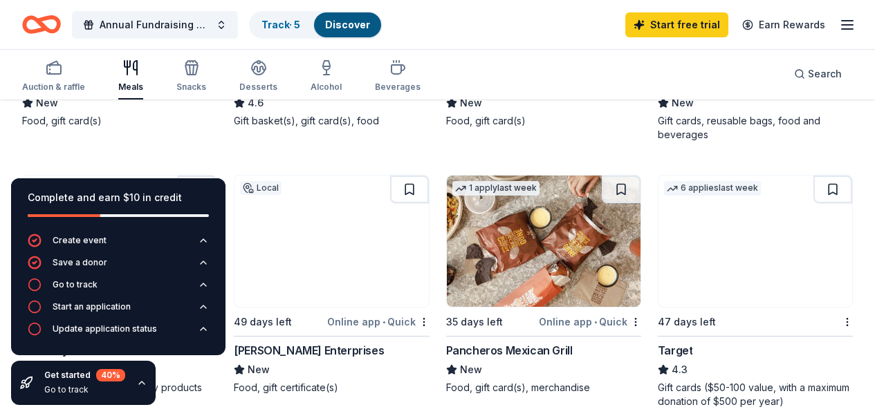
scroll to position [609, 0]
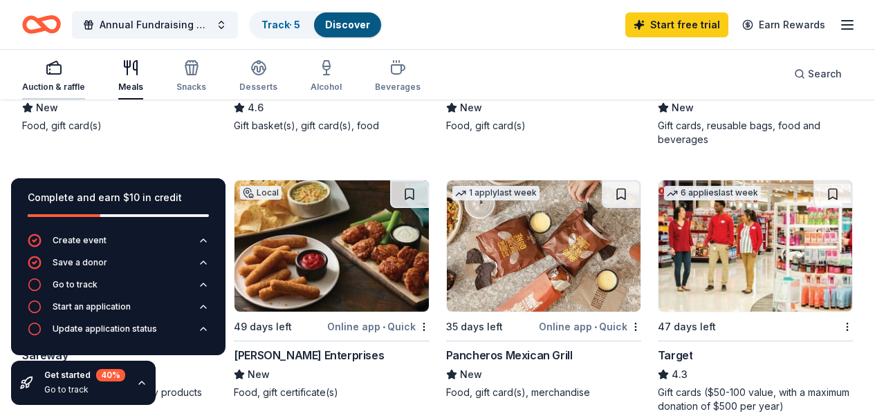
click at [62, 71] on icon "button" at bounding box center [54, 67] width 17 height 17
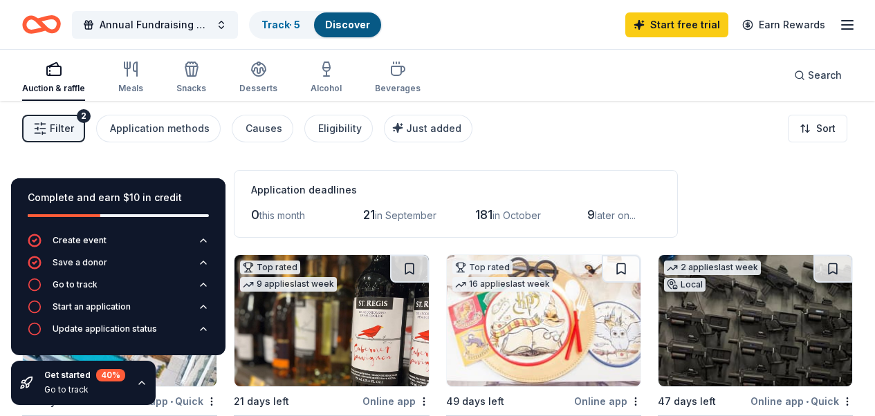
click at [544, 144] on div "Filter 2 Application methods Causes Eligibility Just added Sort" at bounding box center [437, 128] width 875 height 55
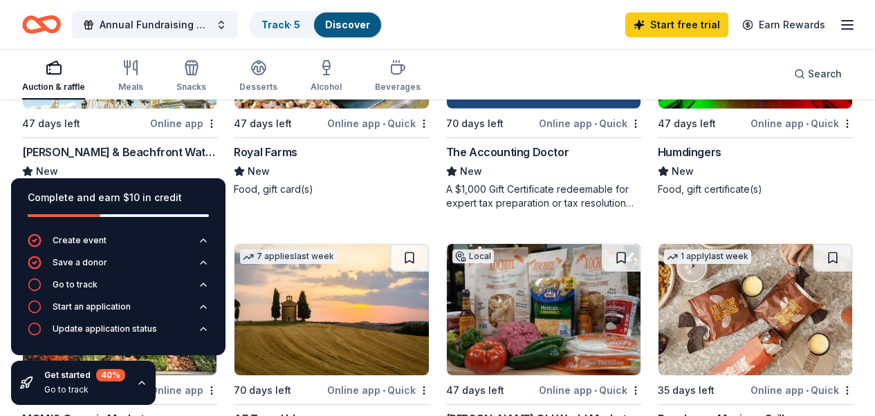
scroll to position [1051, 0]
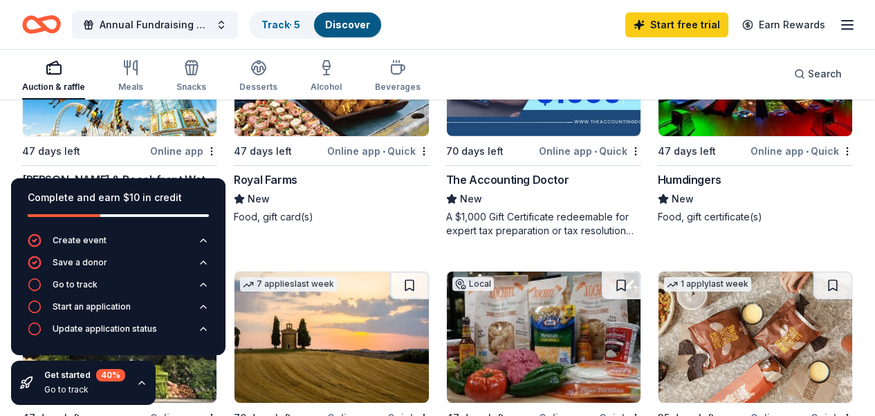
click at [544, 36] on div "Annual Fundraising Gala - "Enchanted Forest Gala" is this years theme Track · 5…" at bounding box center [437, 24] width 831 height 33
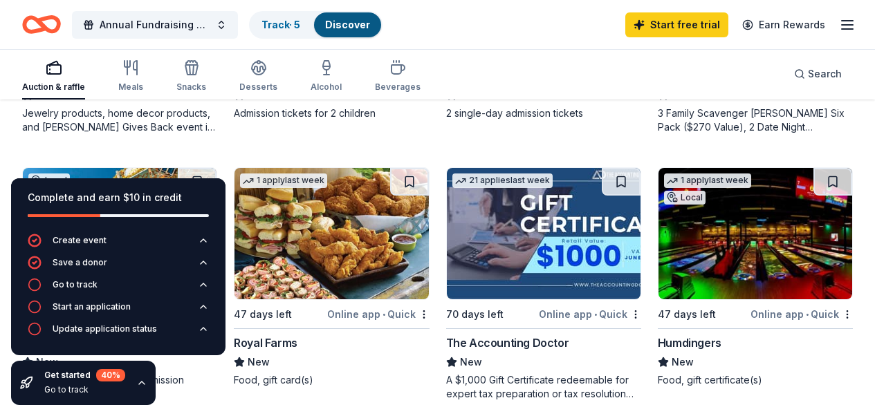
scroll to position [858, 0]
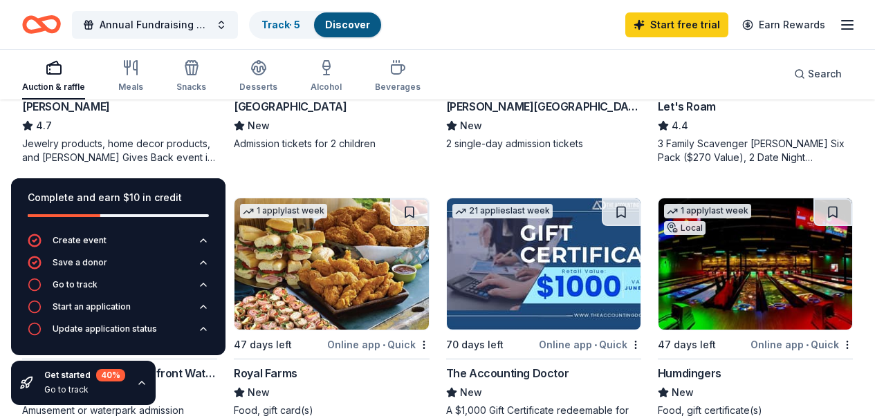
click at [839, 25] on icon "button" at bounding box center [847, 25] width 17 height 17
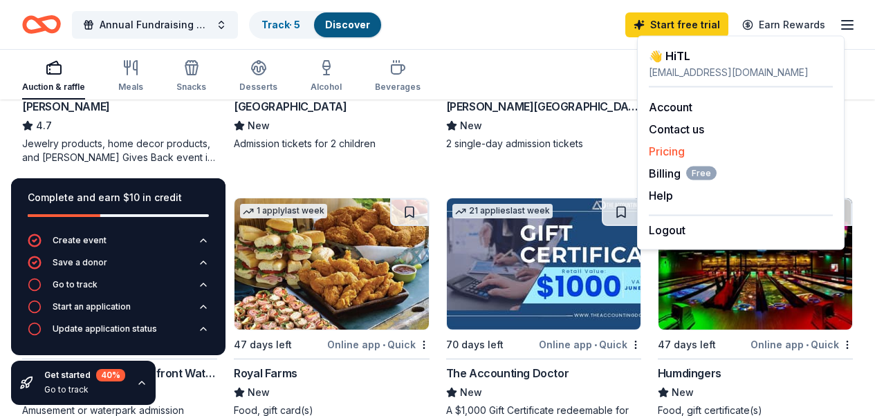
click at [672, 151] on link "Pricing" at bounding box center [667, 152] width 36 height 14
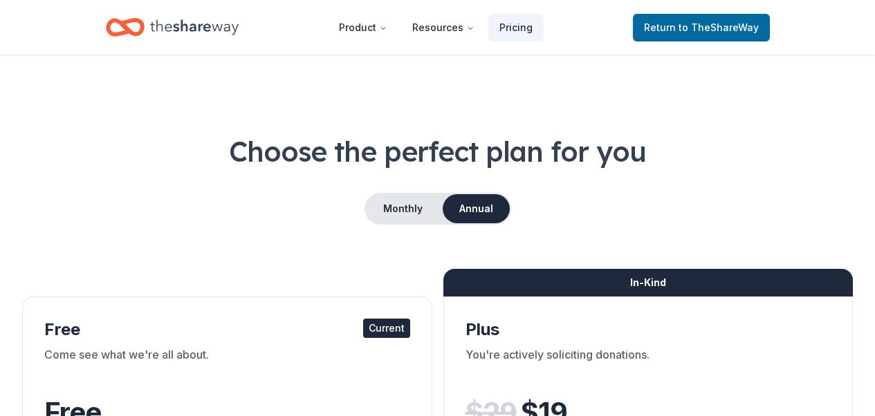
click at [137, 196] on div "Monthly Annual" at bounding box center [437, 209] width 831 height 32
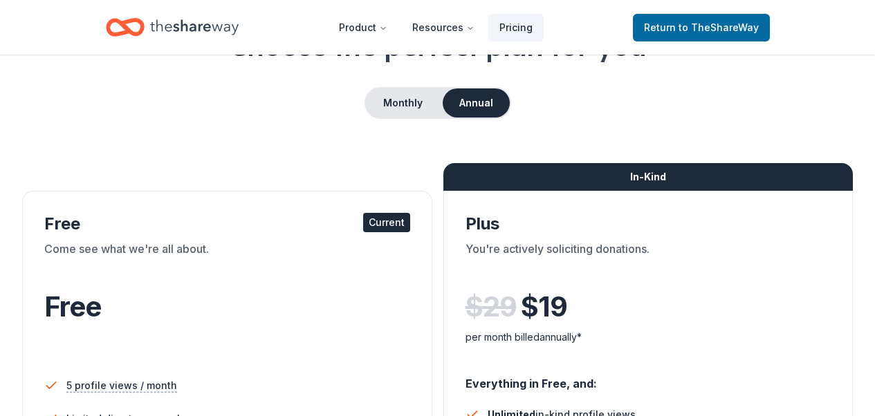
scroll to position [111, 0]
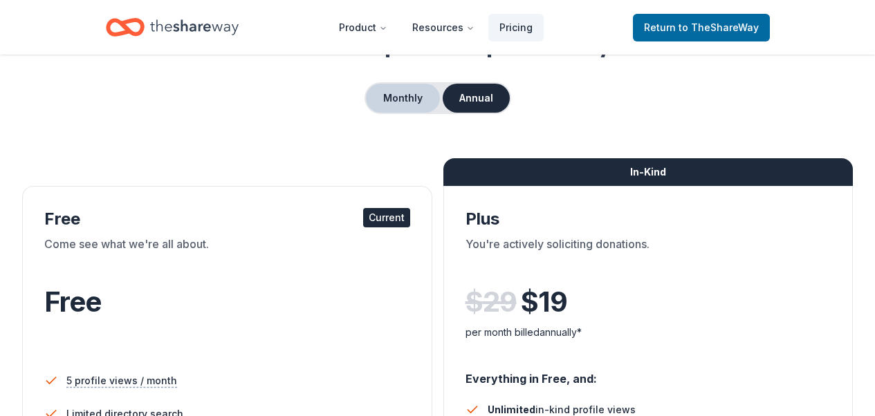
click at [390, 98] on button "Monthly" at bounding box center [403, 98] width 74 height 29
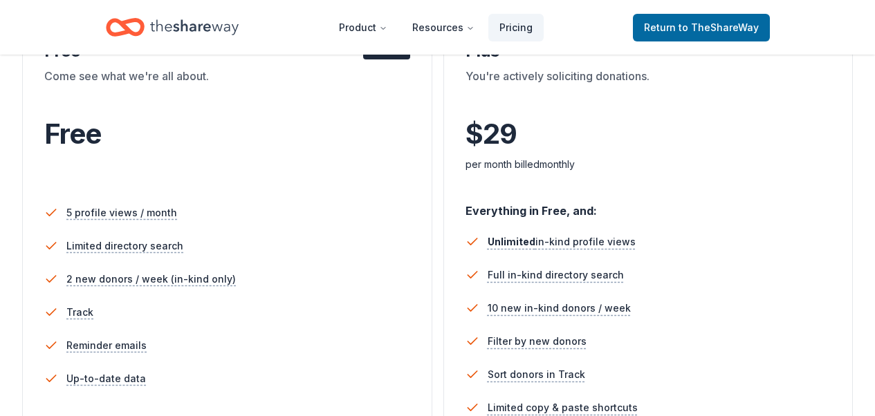
scroll to position [249, 0]
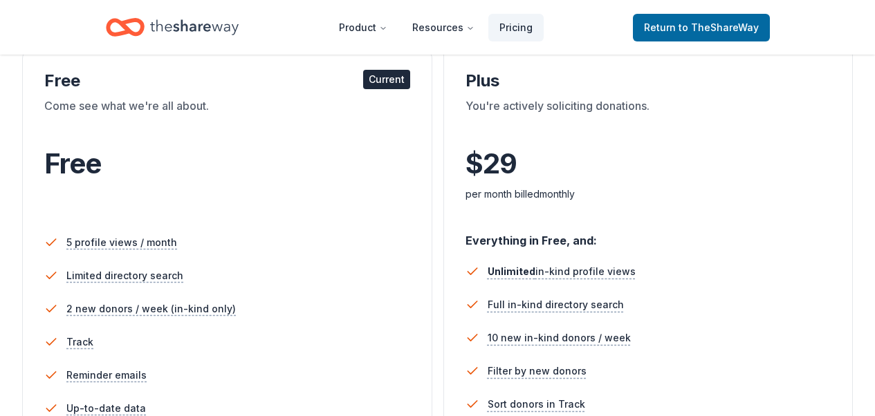
click at [663, 30] on span "Return to TheShareWay" at bounding box center [701, 27] width 115 height 17
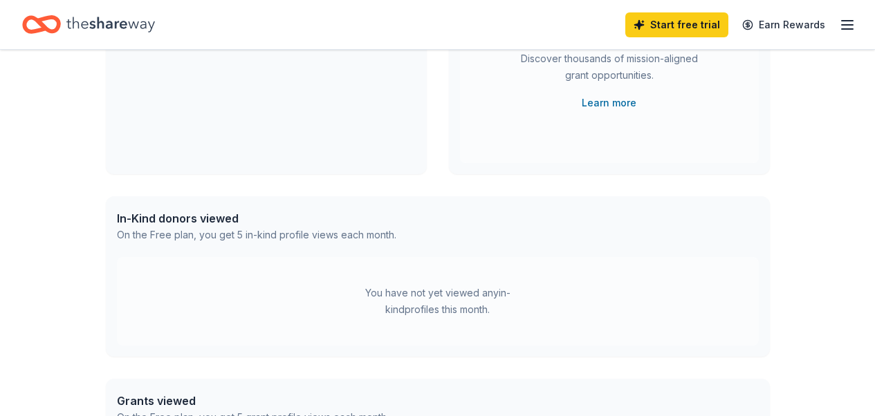
scroll to position [249, 0]
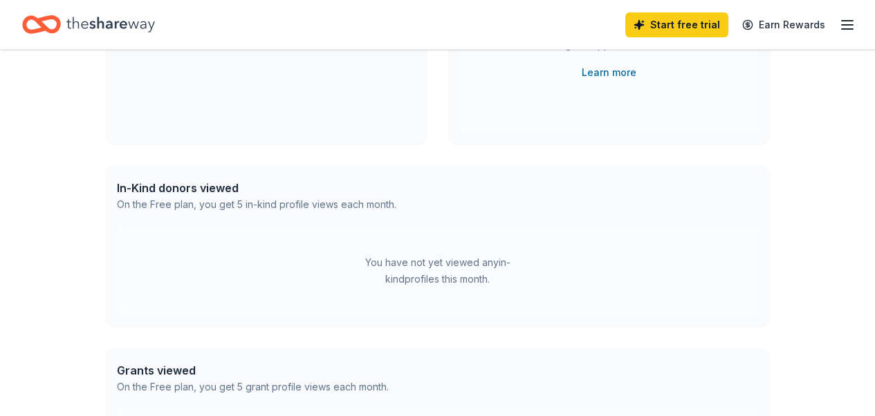
click at [69, 225] on div "👋 Hi TL In-Kind Create new event Annual Fundraising Gala - "Enchanted Forest Ga…" at bounding box center [437, 191] width 875 height 780
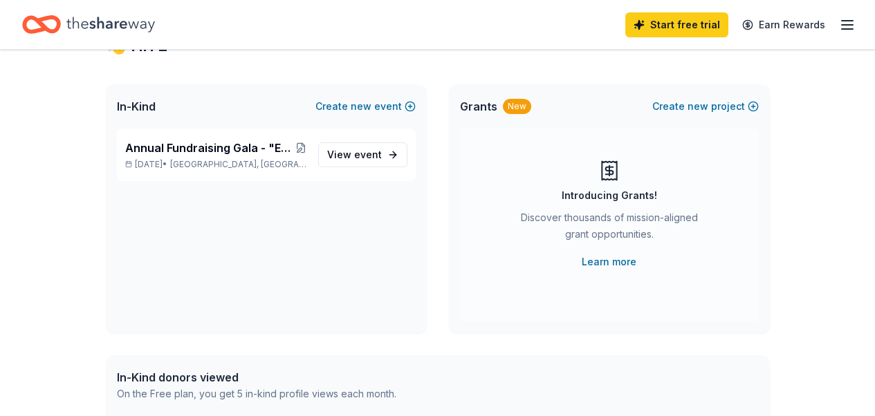
scroll to position [43, 0]
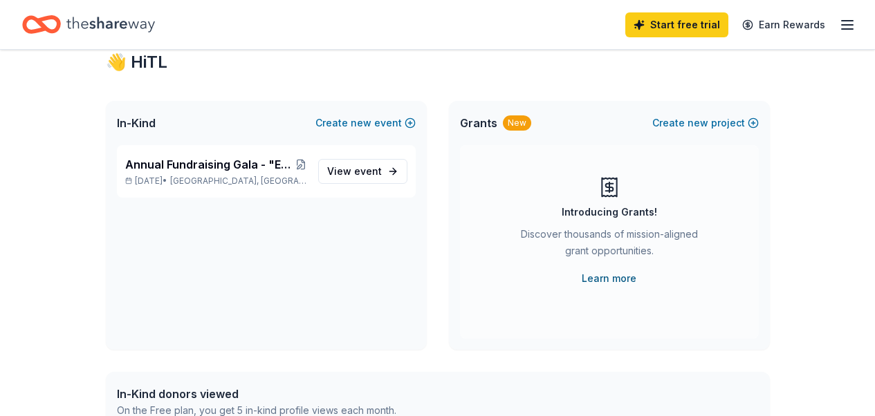
click at [602, 279] on link "Learn more" at bounding box center [609, 278] width 55 height 17
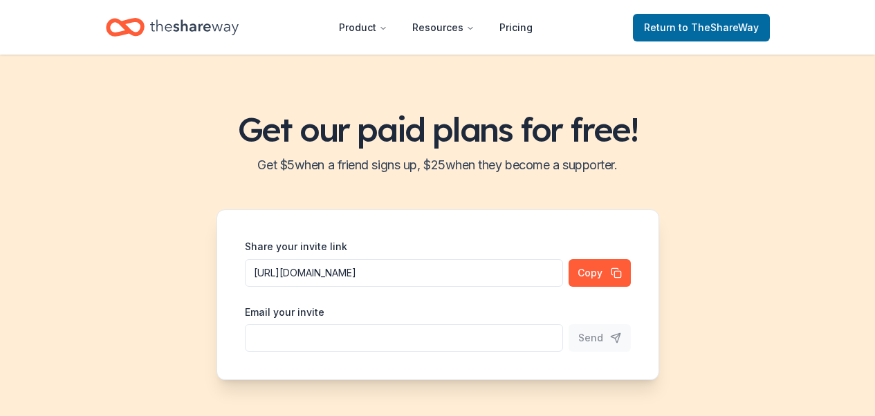
click at [445, 287] on input "Share your invite link" at bounding box center [404, 273] width 318 height 28
type input "follow.our.blis@gmail.com"
click at [586, 335] on span "Send" at bounding box center [590, 338] width 25 height 17
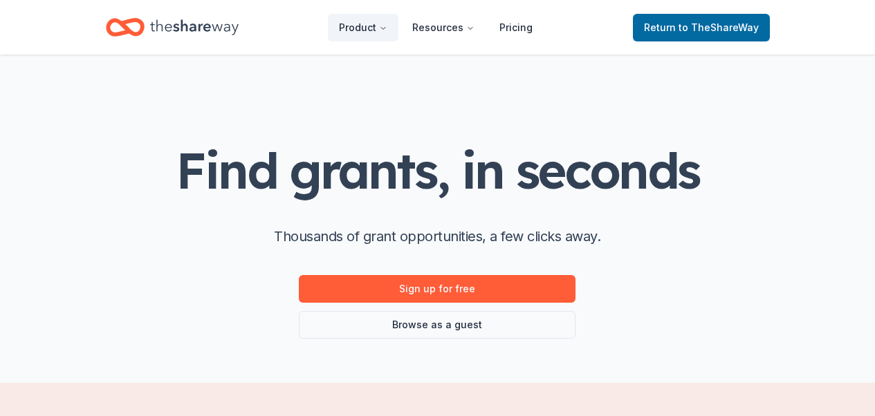
click at [232, 268] on div "Find grants, in seconds Thousands of grant opportunities, a few clicks away. Si…" at bounding box center [437, 241] width 523 height 196
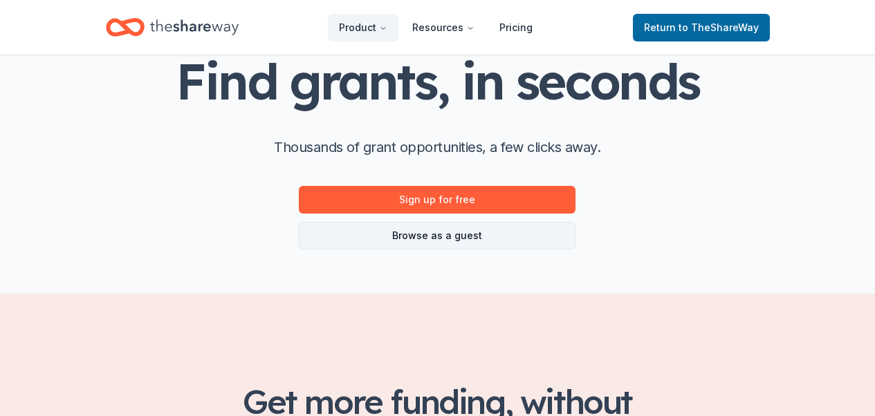
scroll to position [83, 0]
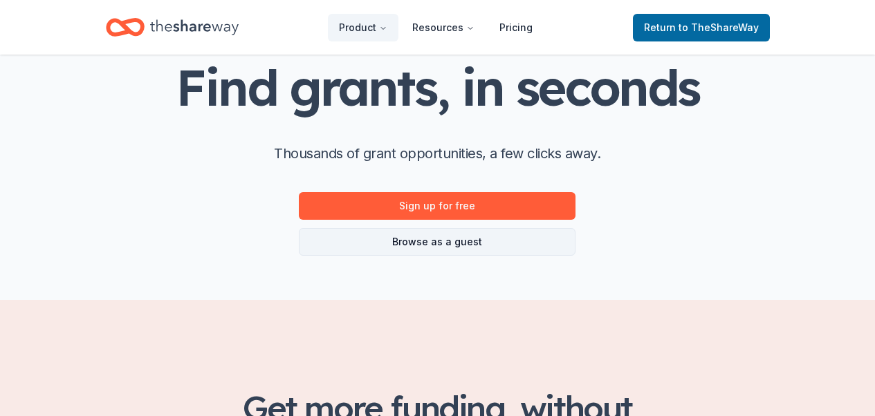
click at [380, 241] on link "Browse as a guest" at bounding box center [437, 242] width 277 height 28
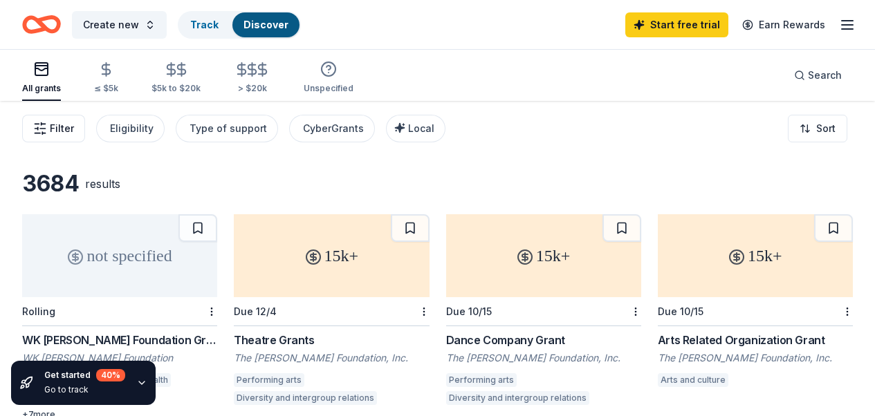
click at [74, 127] on span "Filter" at bounding box center [62, 128] width 24 height 17
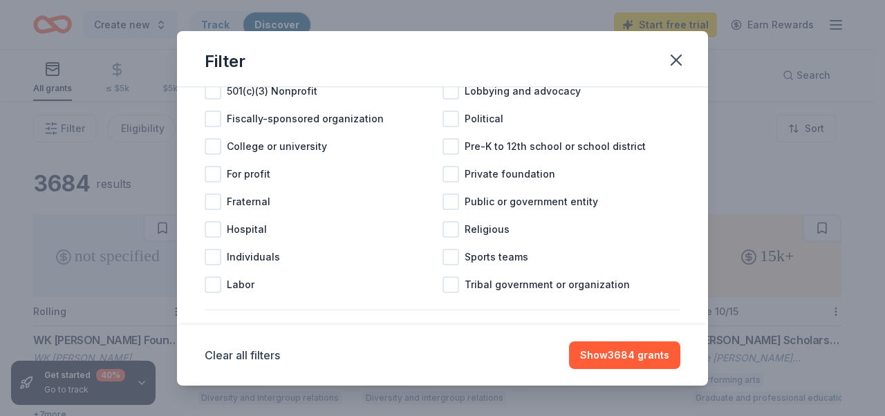
scroll to position [201, 0]
